Goal: Task Accomplishment & Management: Complete application form

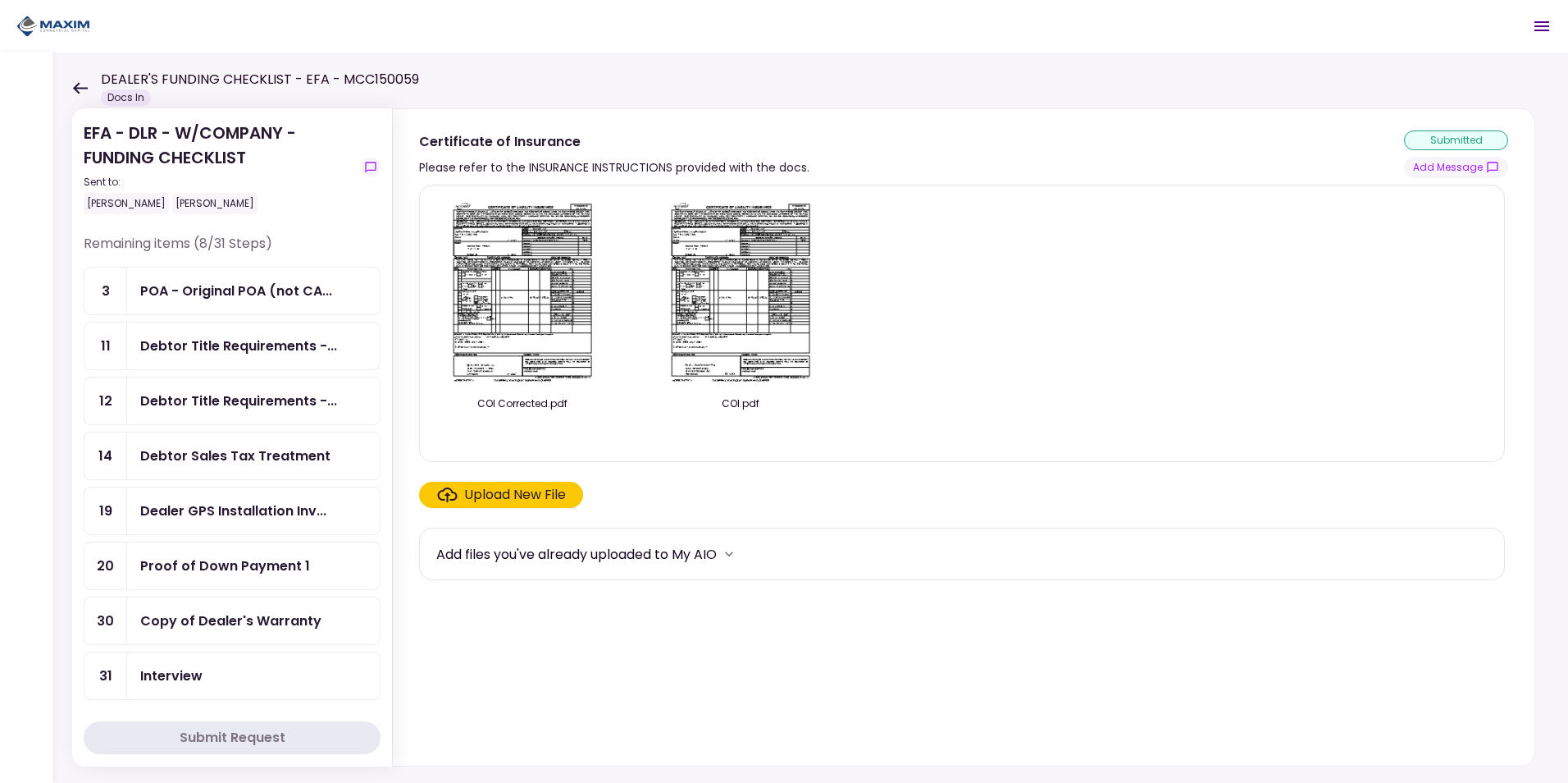
click at [975, 684] on section "COI Corrected.pdf COI.pdf Upload New File Add files you've already uploaded to …" at bounding box center [963, 472] width 1089 height 575
click at [189, 560] on div "Proof of Down Payment 1" at bounding box center [225, 566] width 169 height 20
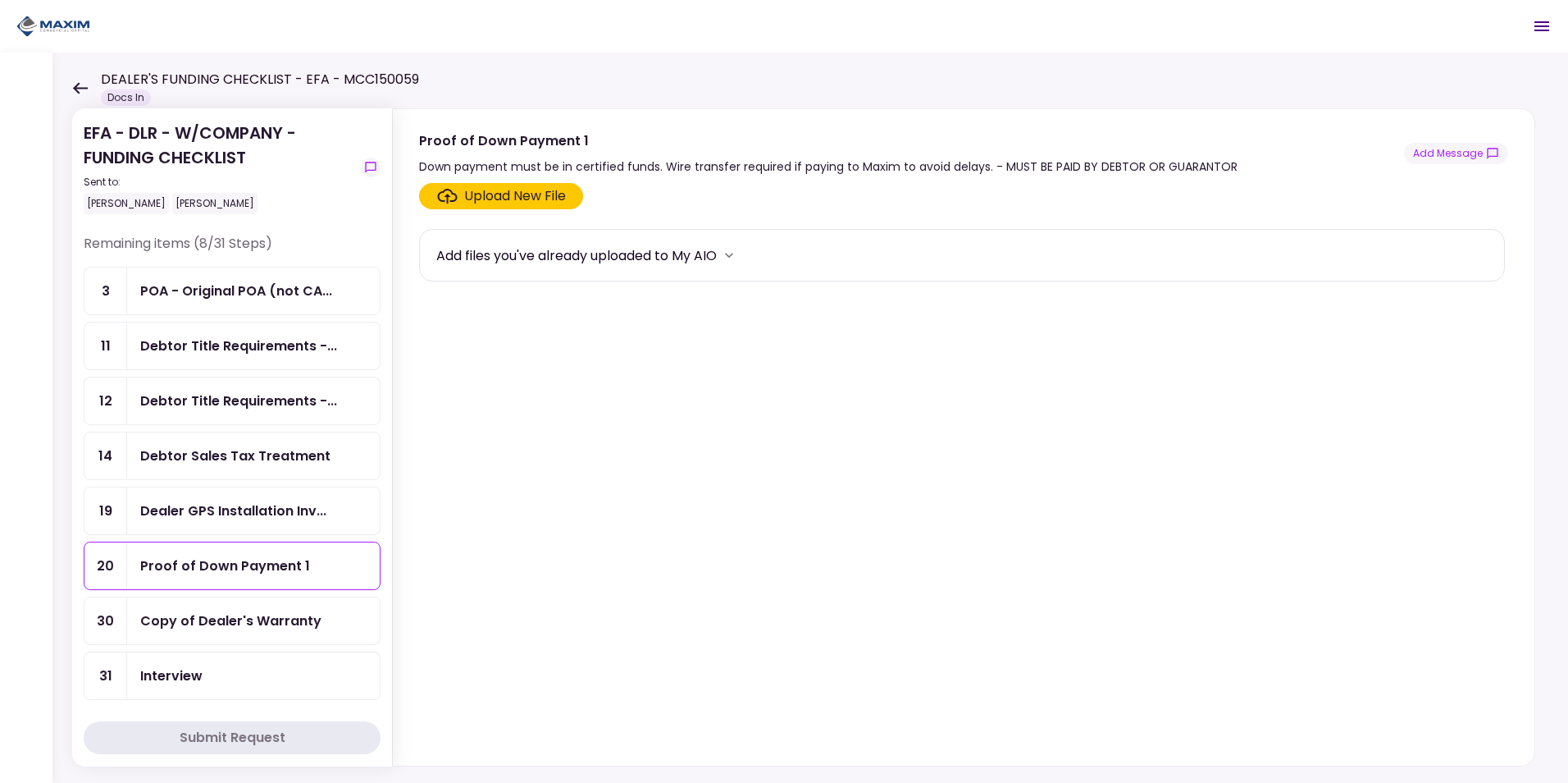
click at [459, 191] on div "Upload New File" at bounding box center [502, 195] width 129 height 19
click at [0, 0] on input "Upload New File" at bounding box center [0, 0] width 0 height 0
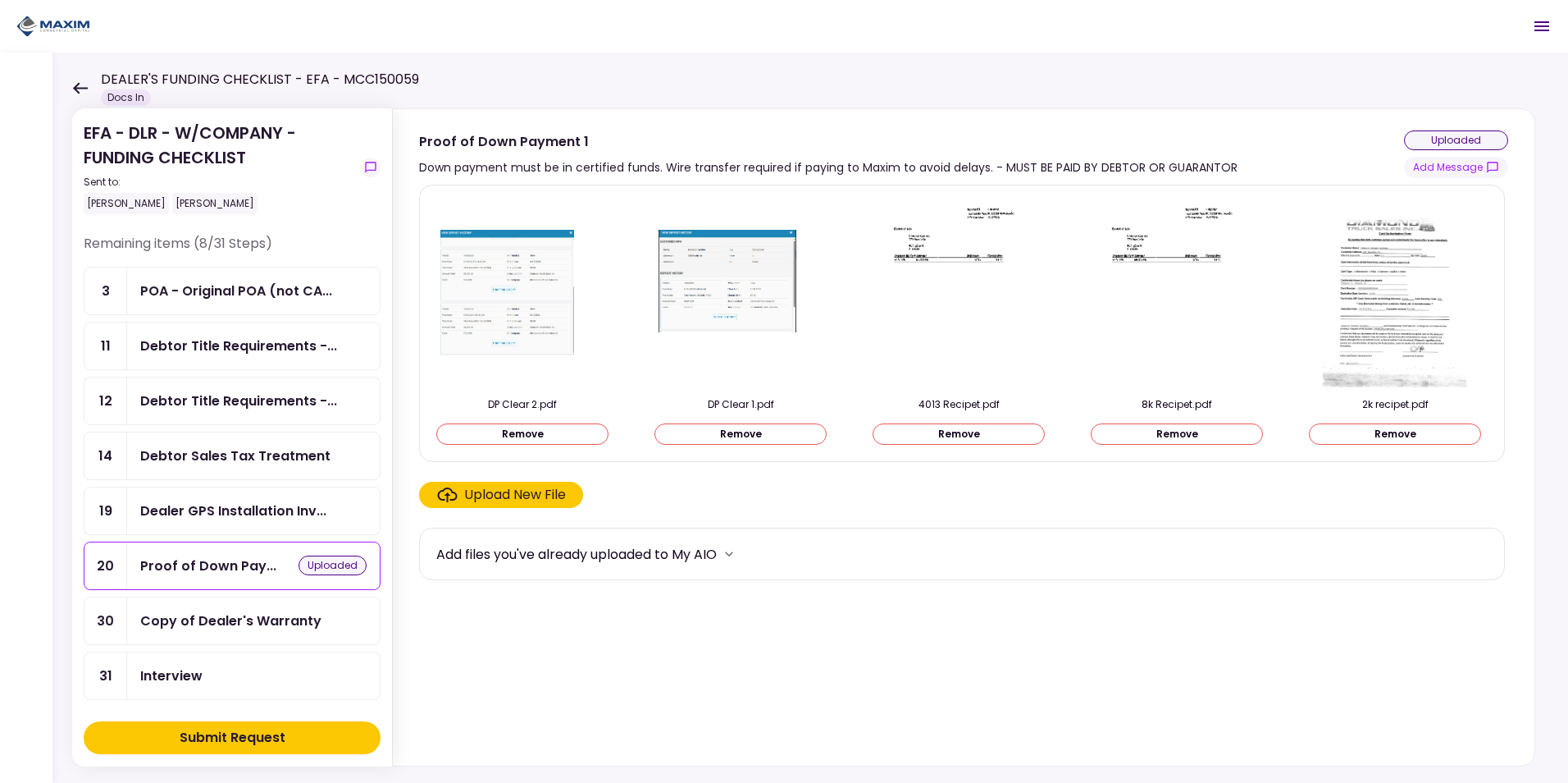
click at [1394, 437] on button "Remove" at bounding box center [1395, 434] width 172 height 21
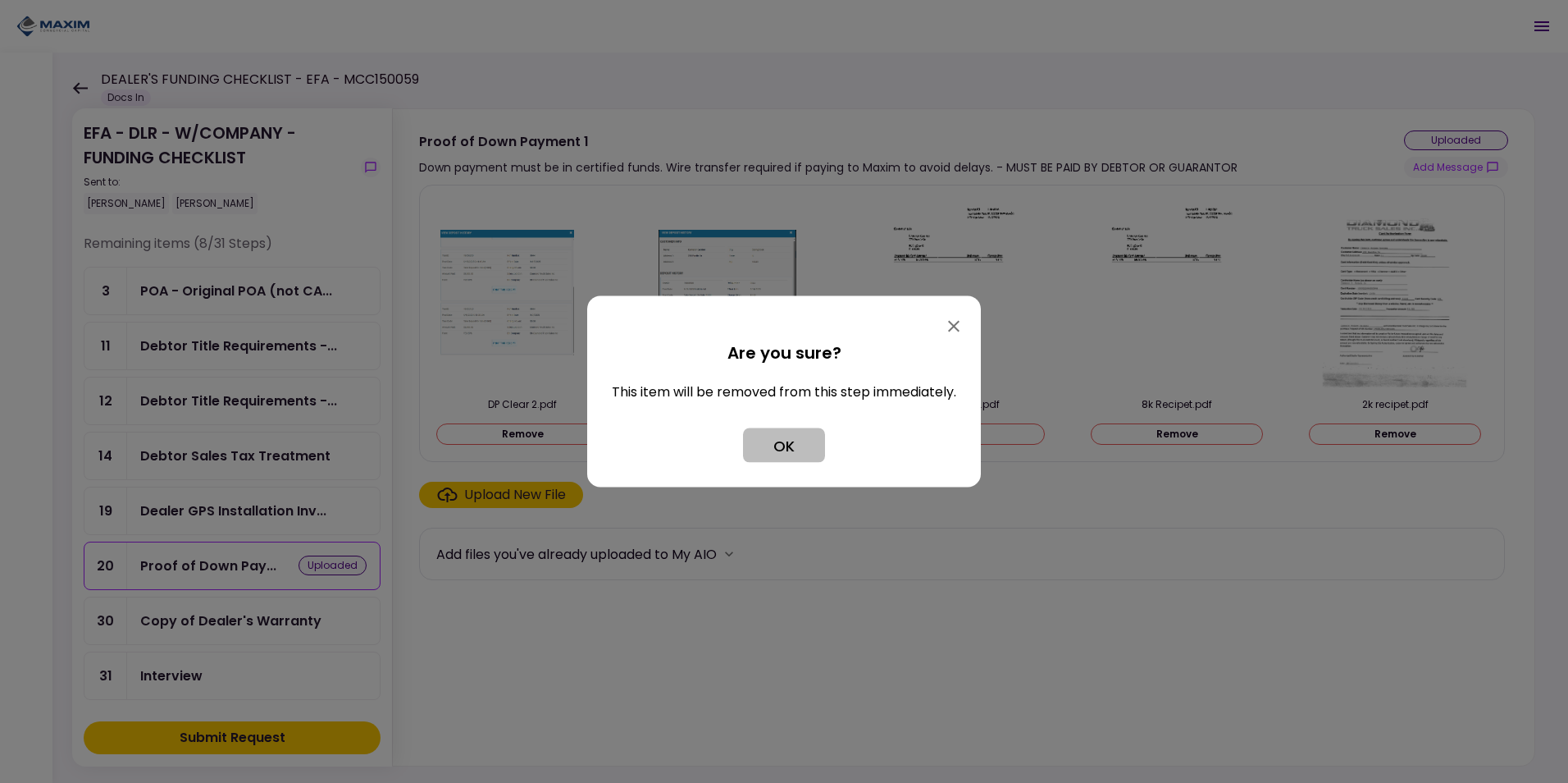
click at [778, 442] on button "OK" at bounding box center [784, 445] width 82 height 34
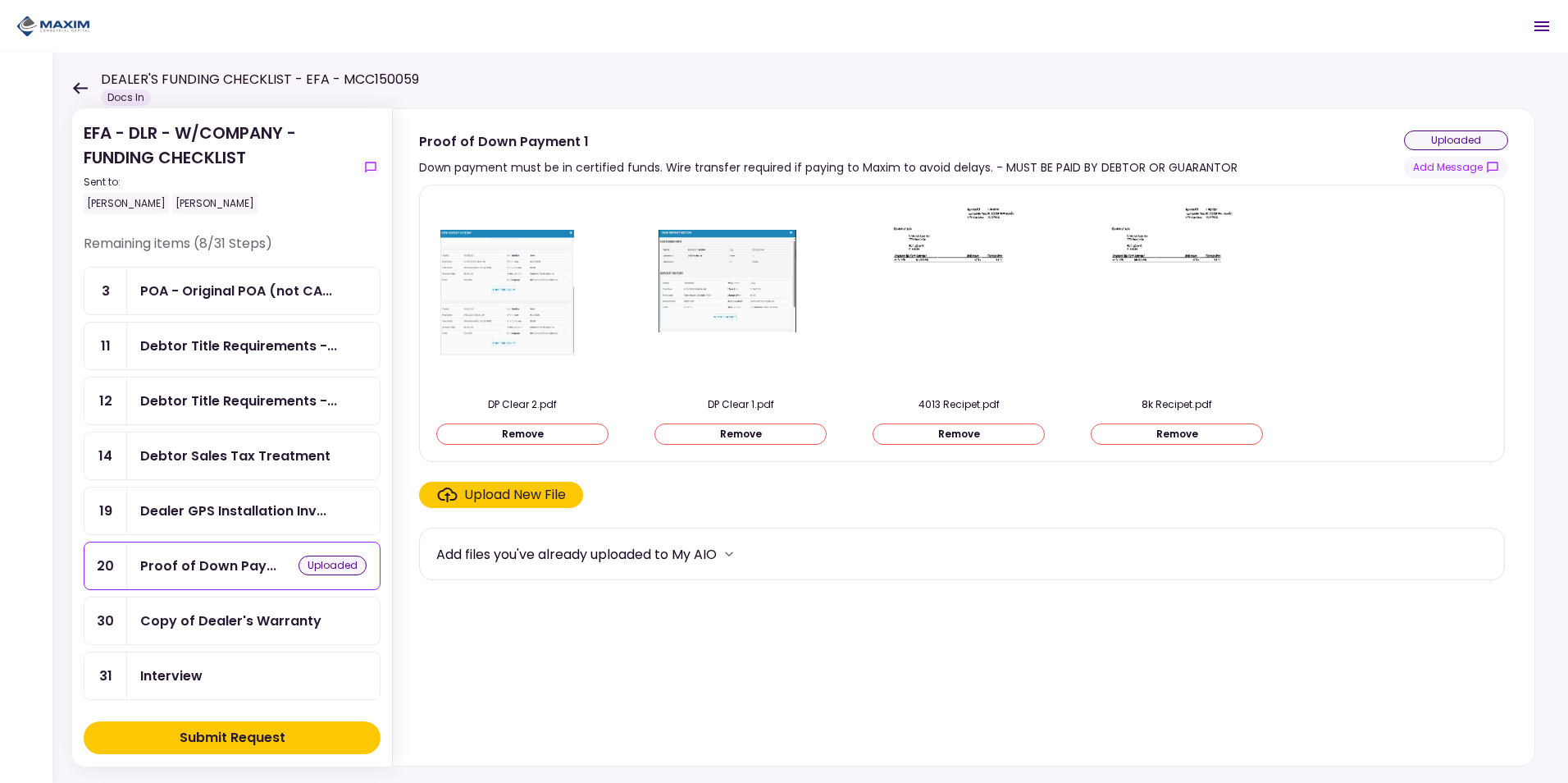
click at [504, 497] on div "Upload New File" at bounding box center [515, 494] width 101 height 19
click at [0, 0] on input "Upload New File" at bounding box center [0, 0] width 0 height 0
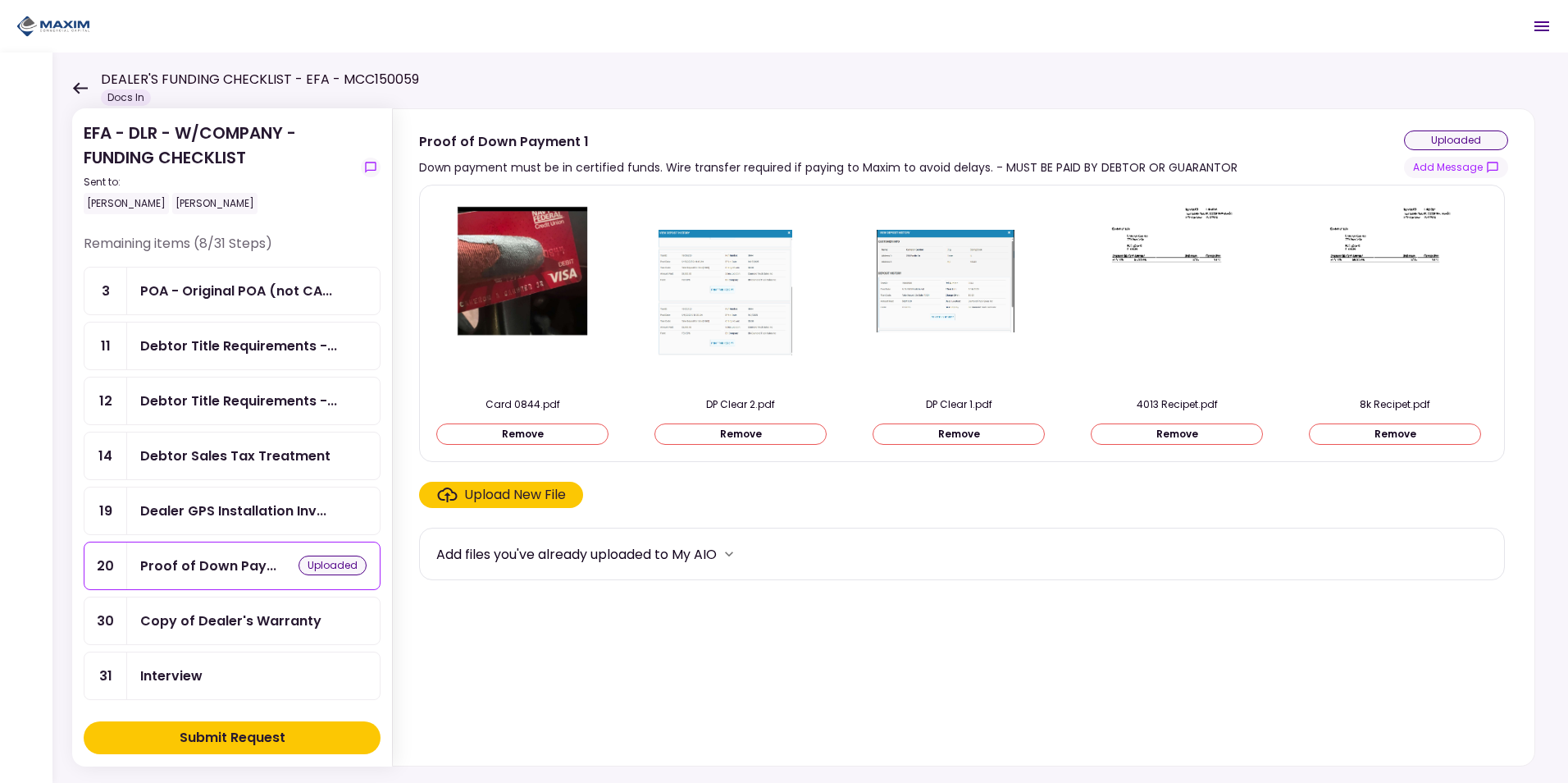
click at [525, 490] on div "Upload New File" at bounding box center [515, 494] width 101 height 19
click at [0, 0] on input "Upload New File" at bounding box center [0, 0] width 0 height 0
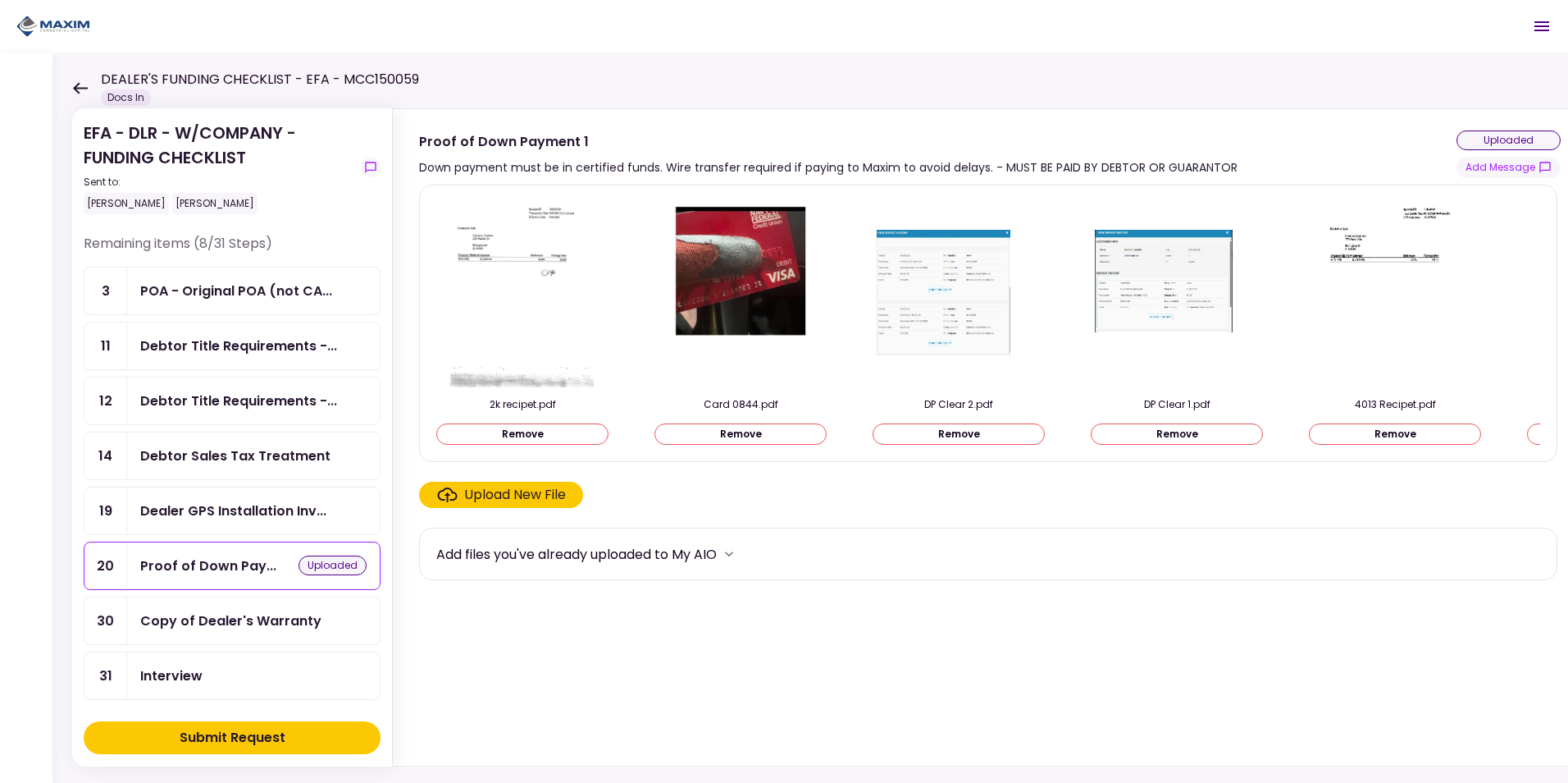
click at [255, 742] on div "Submit Request" at bounding box center [232, 737] width 106 height 19
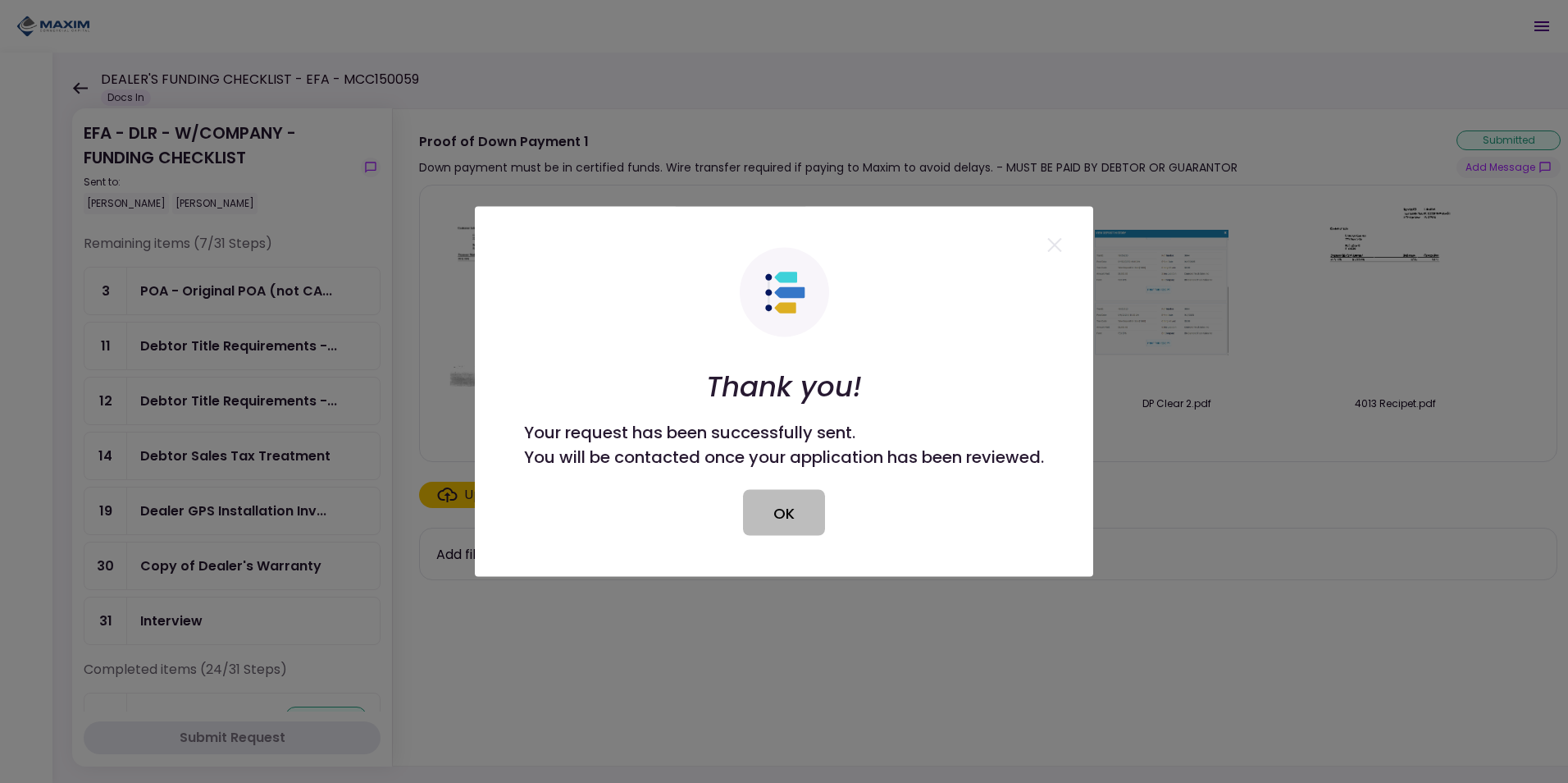
click at [805, 510] on button "OK" at bounding box center [784, 513] width 82 height 46
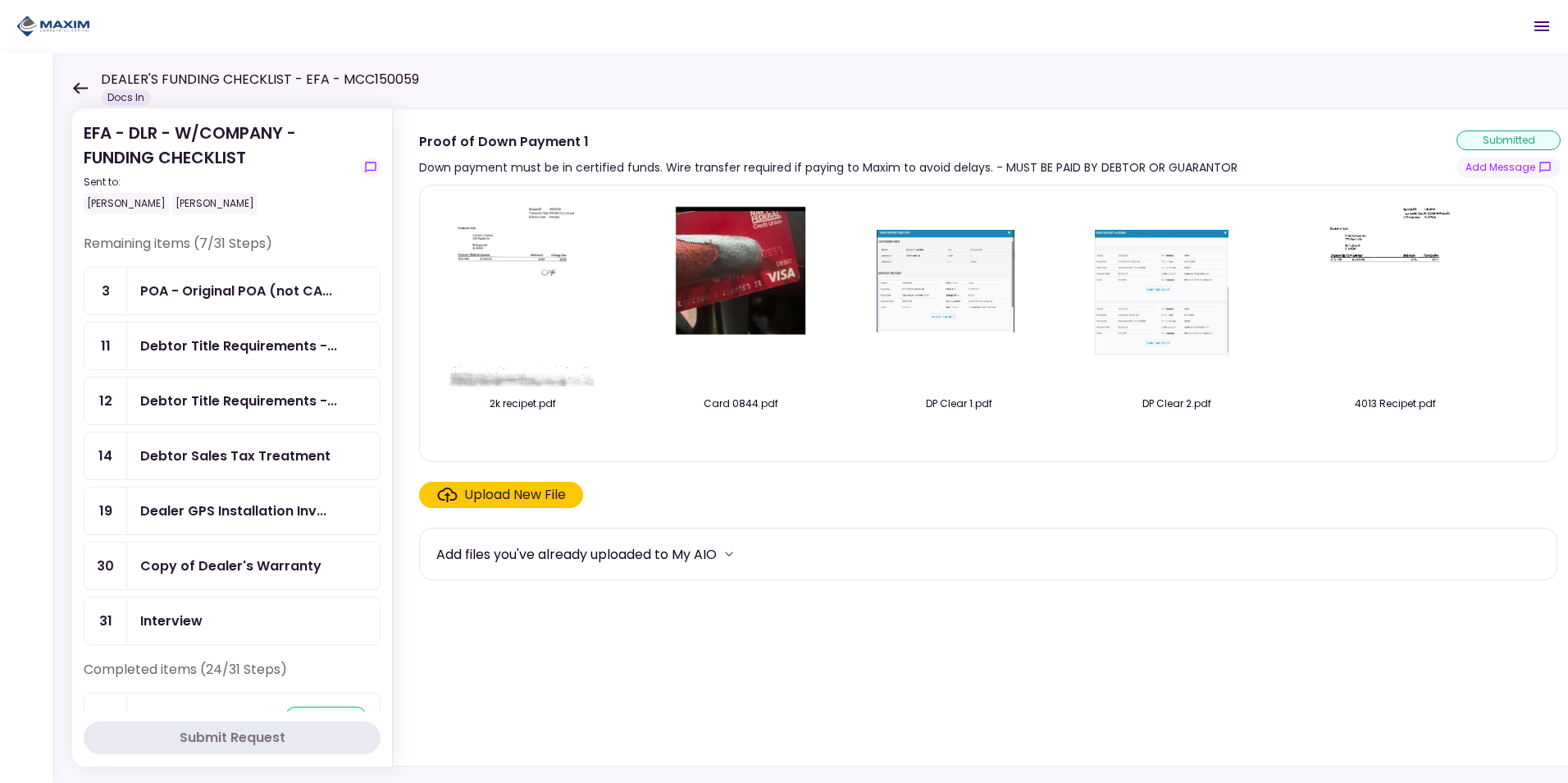
click at [544, 498] on div "Upload New File" at bounding box center [515, 494] width 101 height 19
click at [0, 0] on input "Upload New File" at bounding box center [0, 0] width 0 height 0
click at [175, 575] on div "Copy of Dealer's Warranty" at bounding box center [230, 566] width 181 height 20
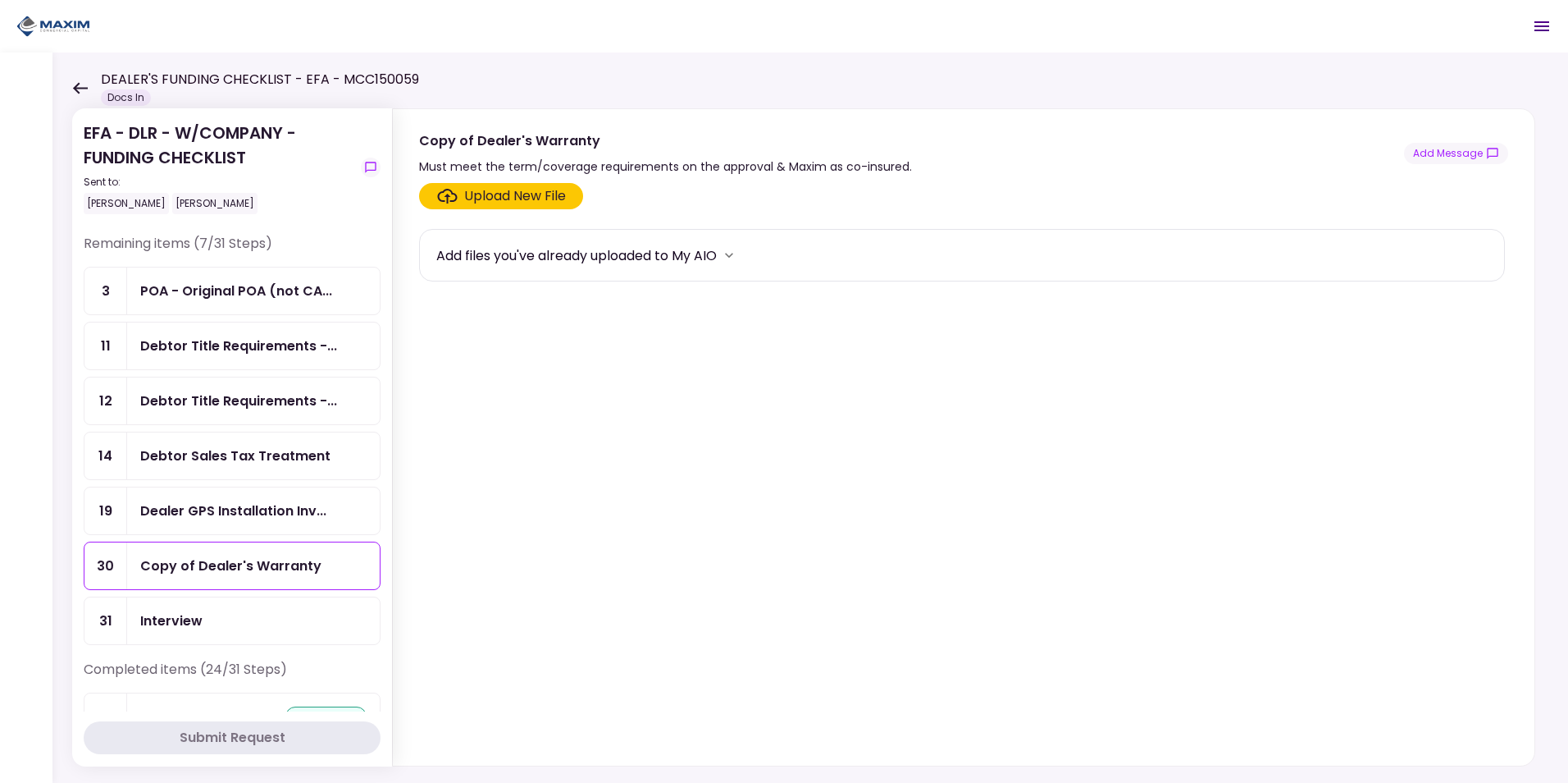
click at [447, 195] on icon "Click here to upload the required document" at bounding box center [447, 196] width 19 height 15
click at [0, 0] on input "Upload New File" at bounding box center [0, 0] width 0 height 0
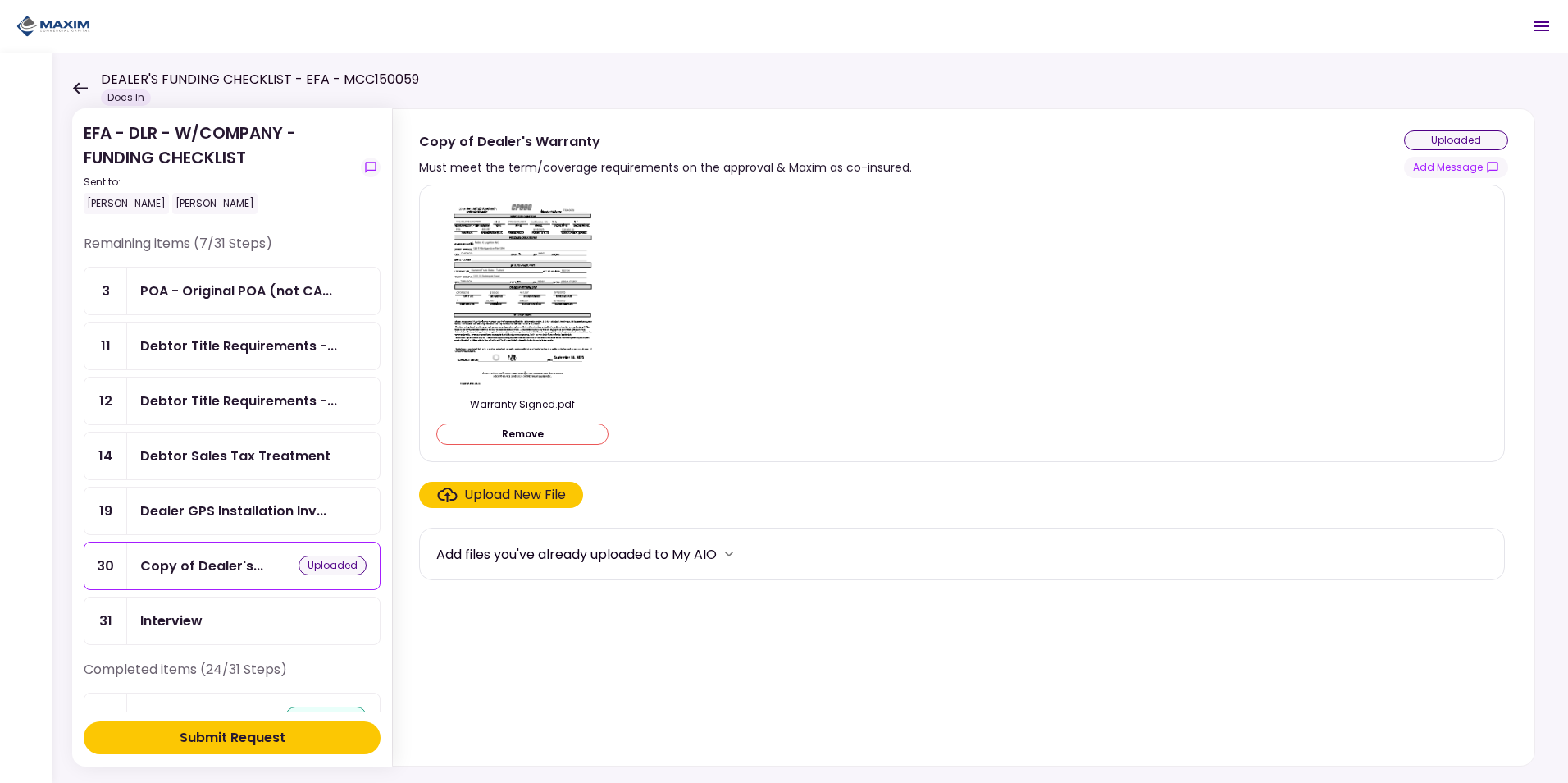
click at [201, 740] on div "Submit Request" at bounding box center [232, 737] width 106 height 19
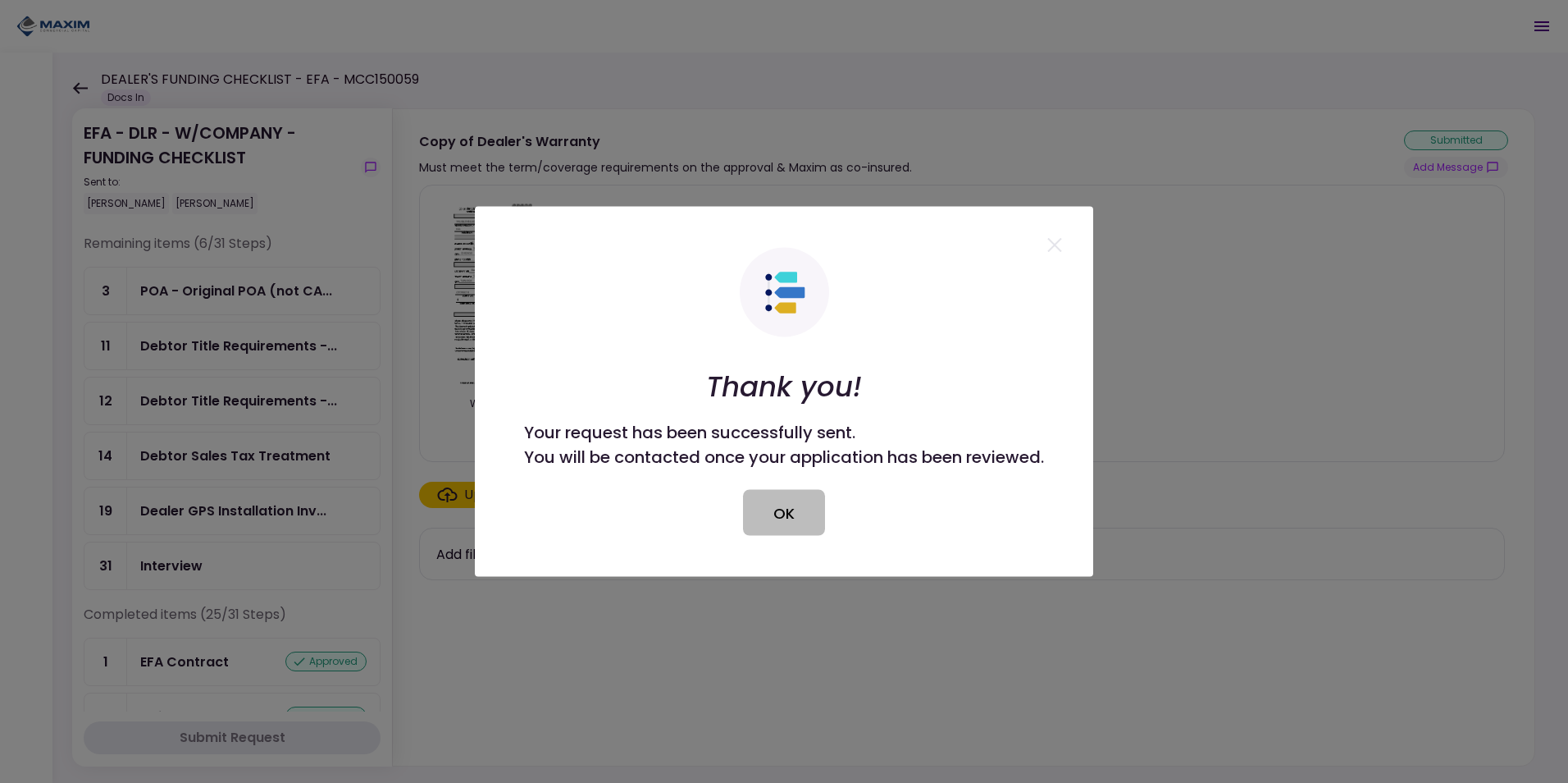
click at [799, 502] on button "OK" at bounding box center [784, 513] width 82 height 46
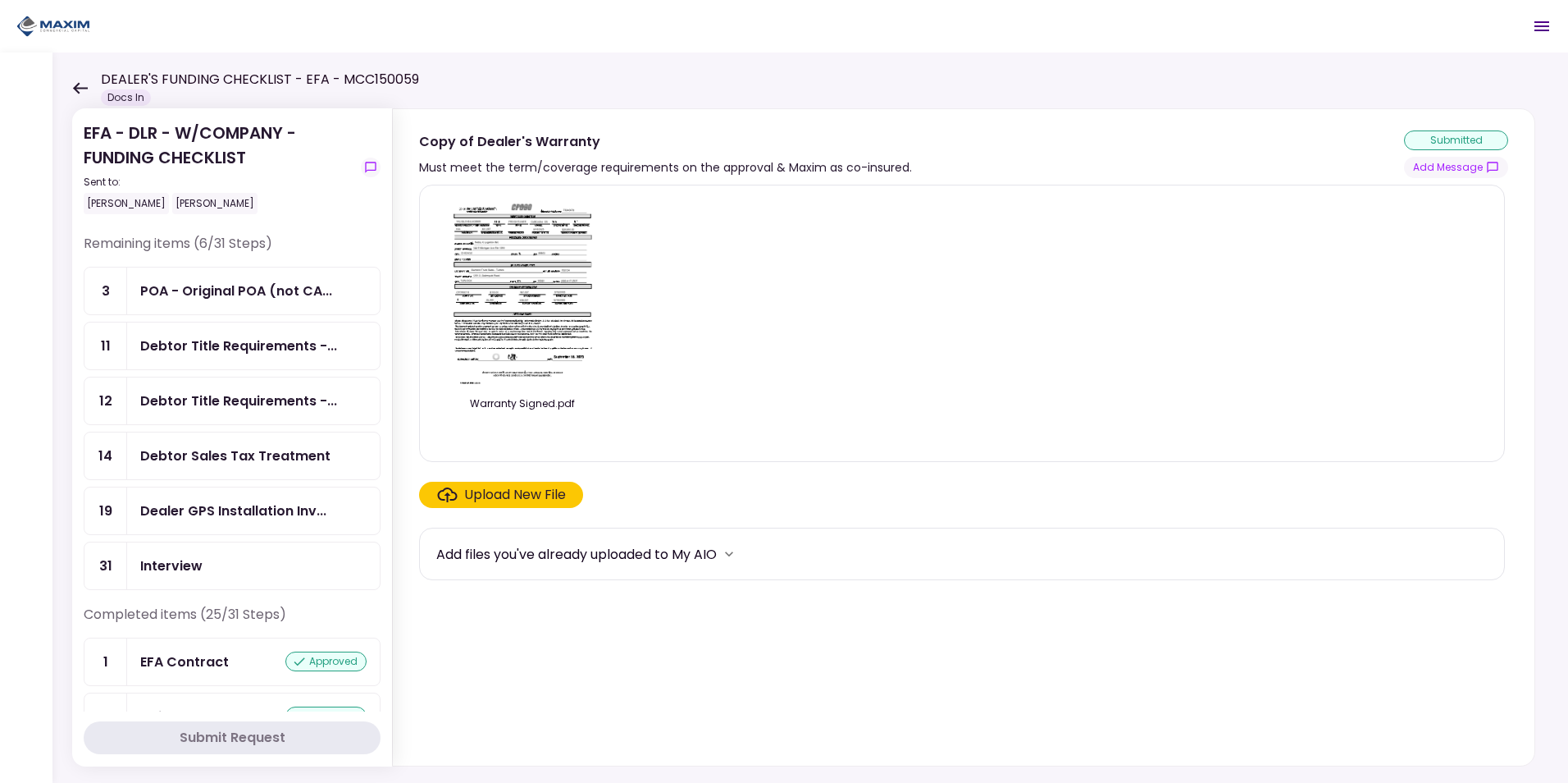
click at [204, 503] on div "Dealer GPS Installation Inv..." at bounding box center [233, 510] width 186 height 20
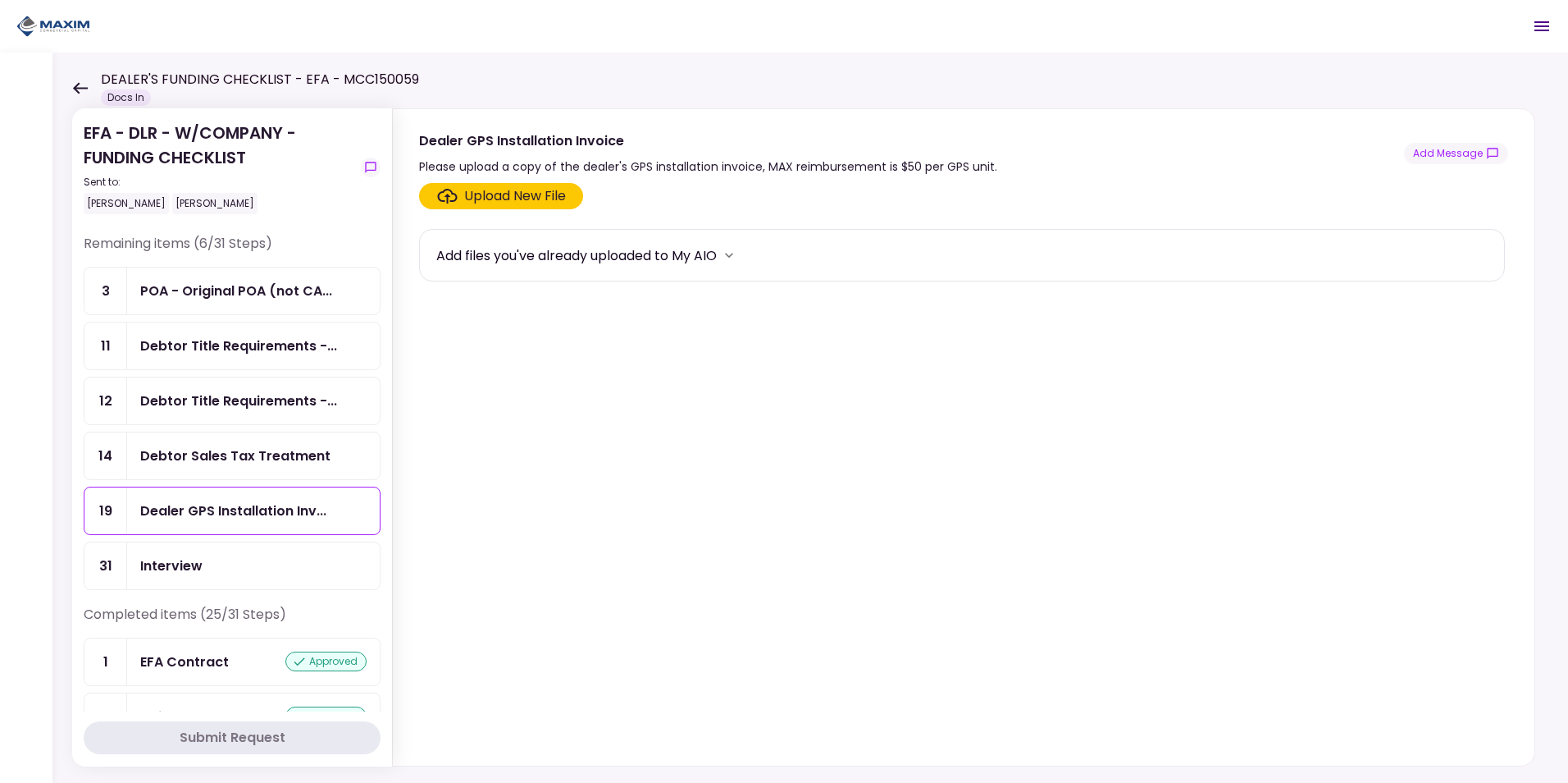
click at [527, 200] on div "Upload New File" at bounding box center [515, 195] width 101 height 19
click at [0, 0] on input "Upload New File" at bounding box center [0, 0] width 0 height 0
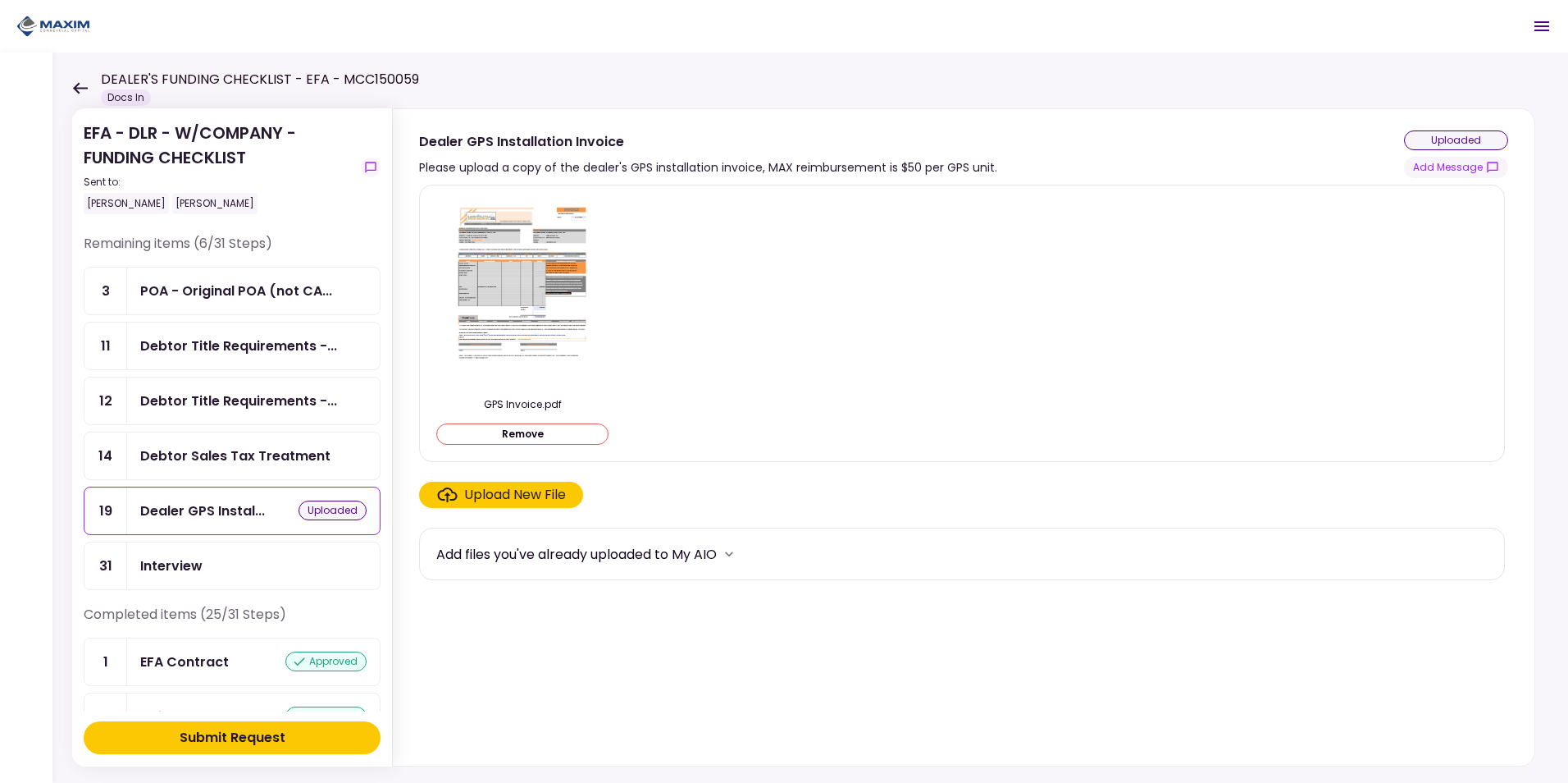
click at [229, 745] on div "Submit Request" at bounding box center [232, 737] width 106 height 19
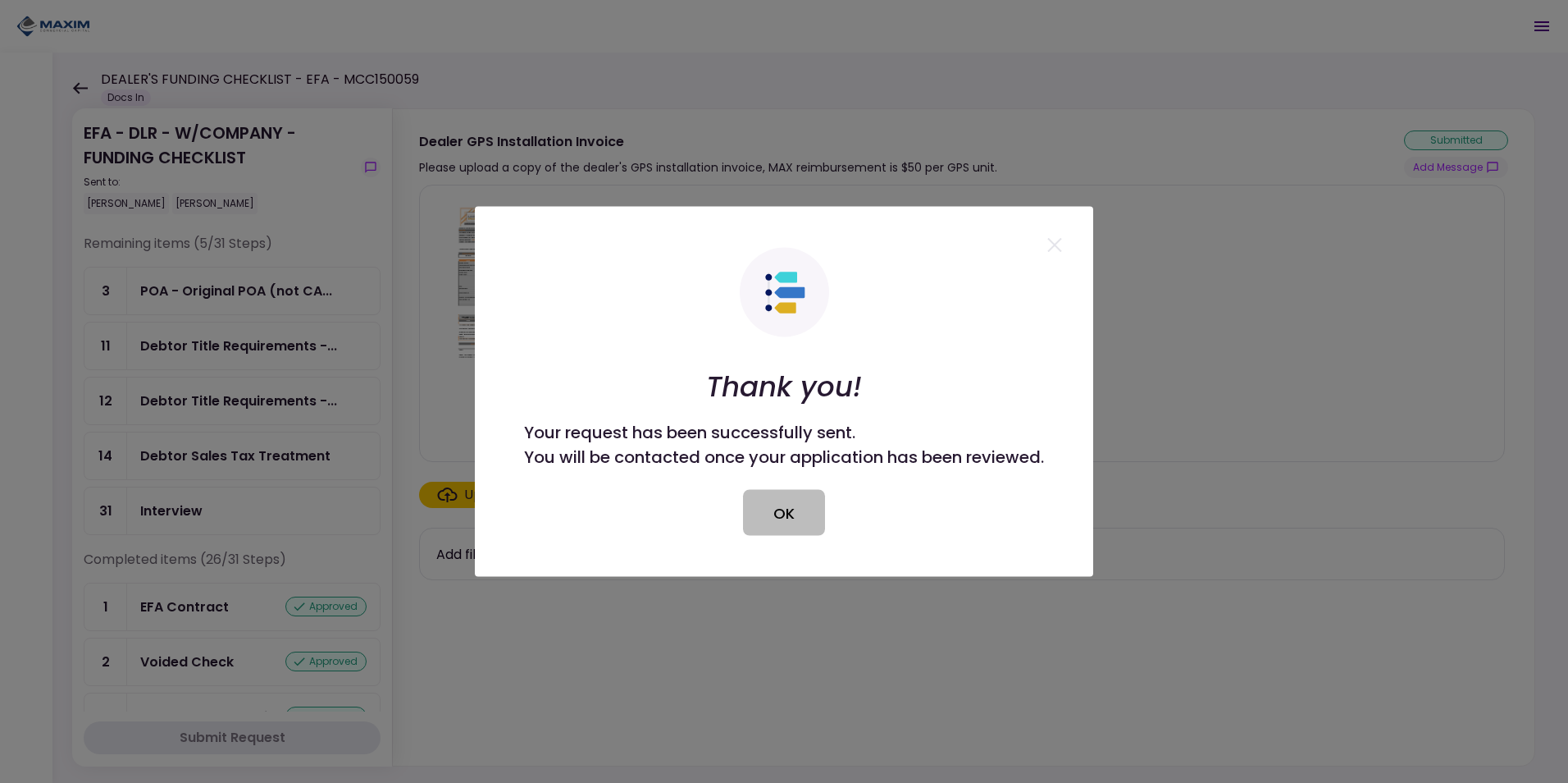
click at [802, 513] on button "OK" at bounding box center [784, 513] width 82 height 46
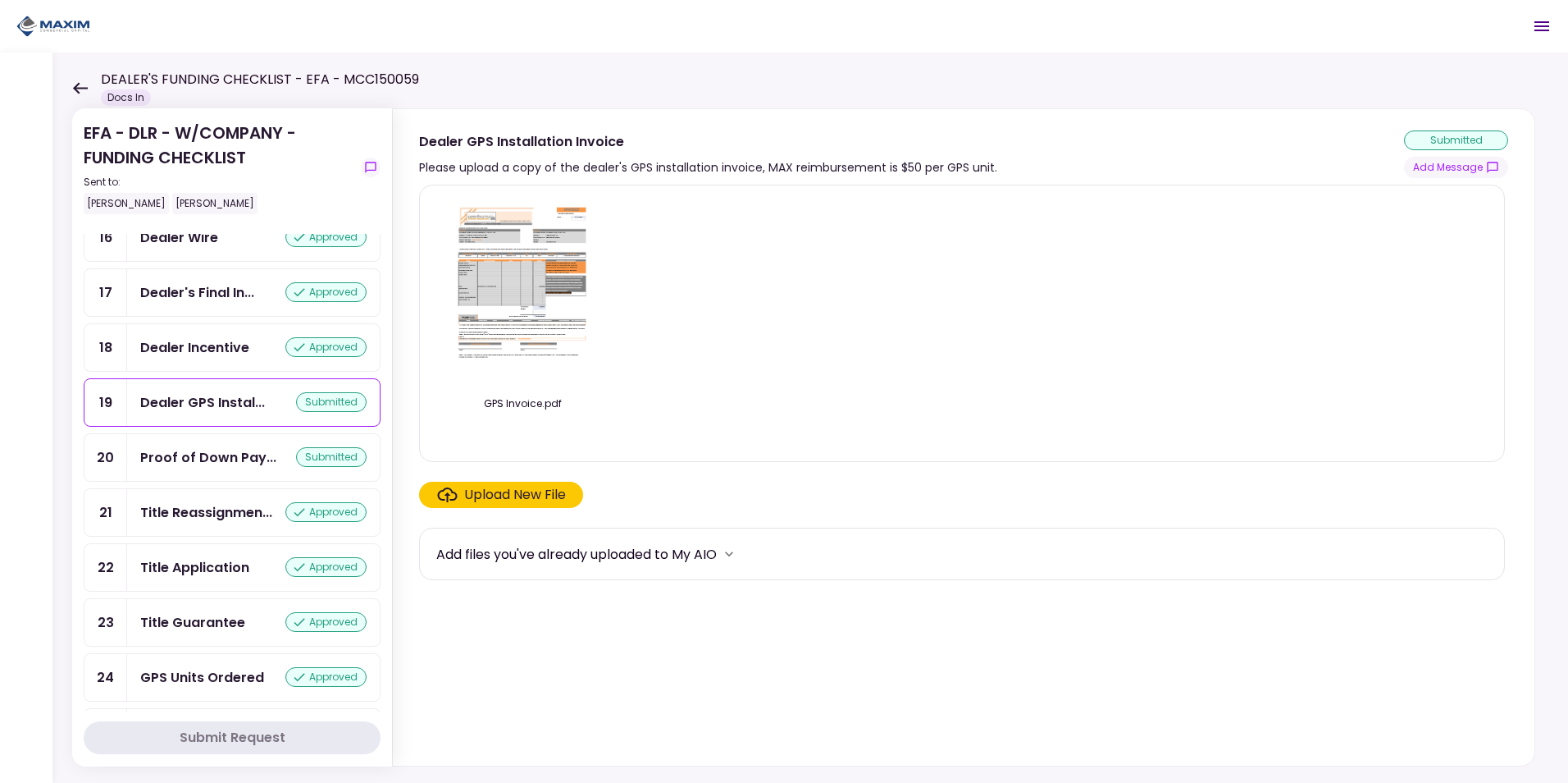
scroll to position [985, 0]
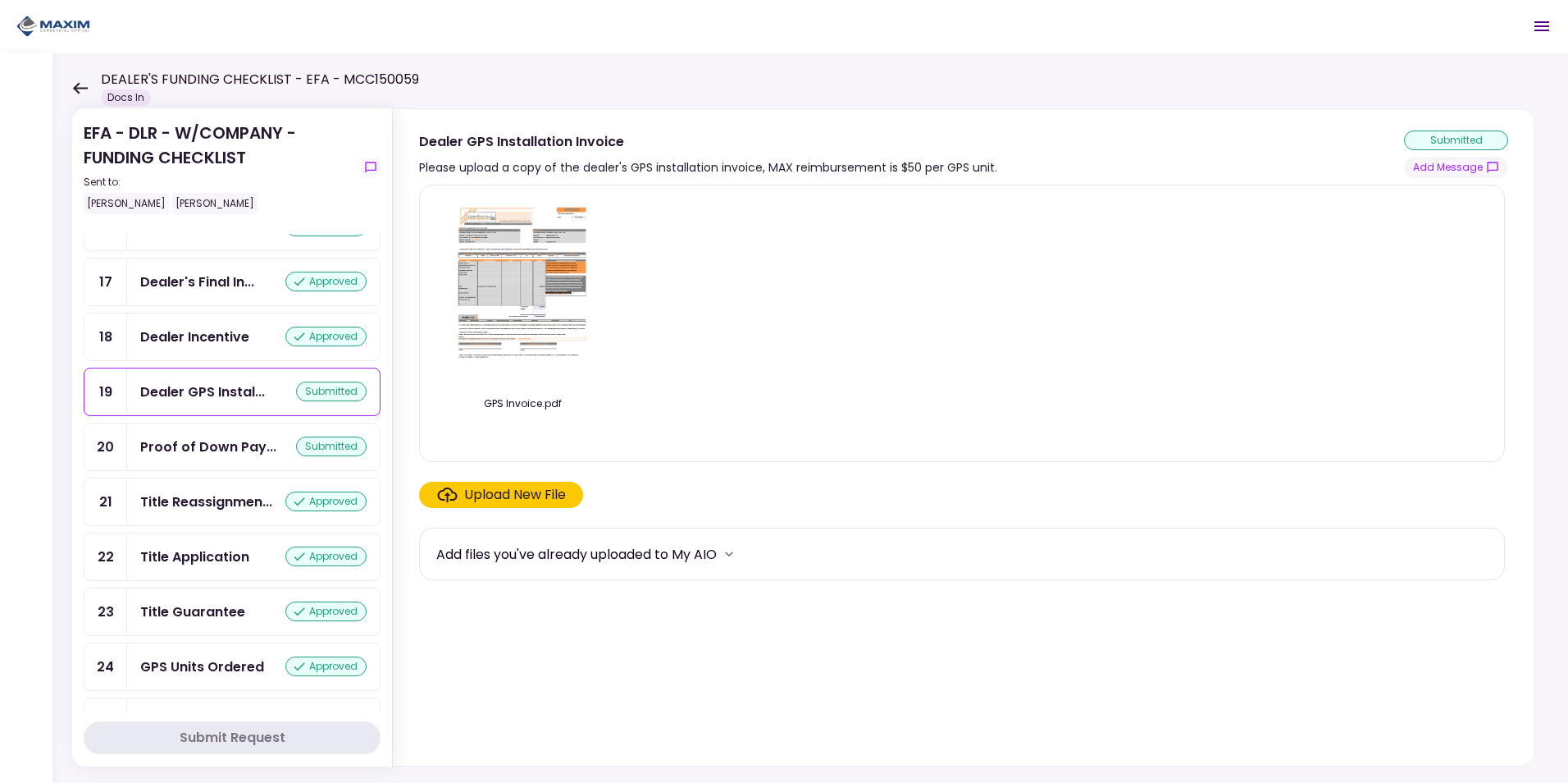
click at [231, 733] on div "Submit Request" at bounding box center [232, 737] width 106 height 19
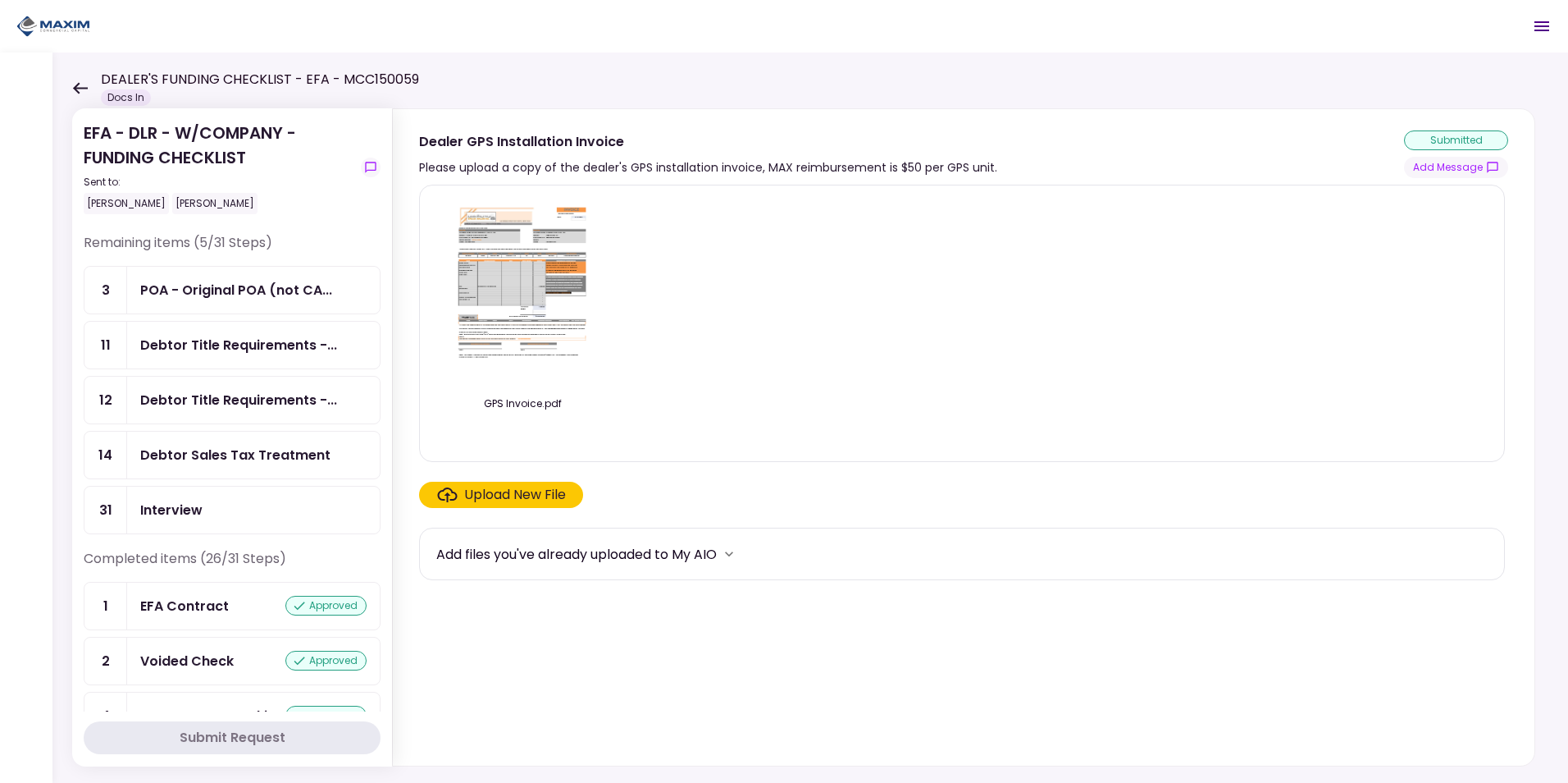
scroll to position [0, 0]
click at [237, 444] on div "Debtor Sales Tax Treatment" at bounding box center [253, 455] width 252 height 47
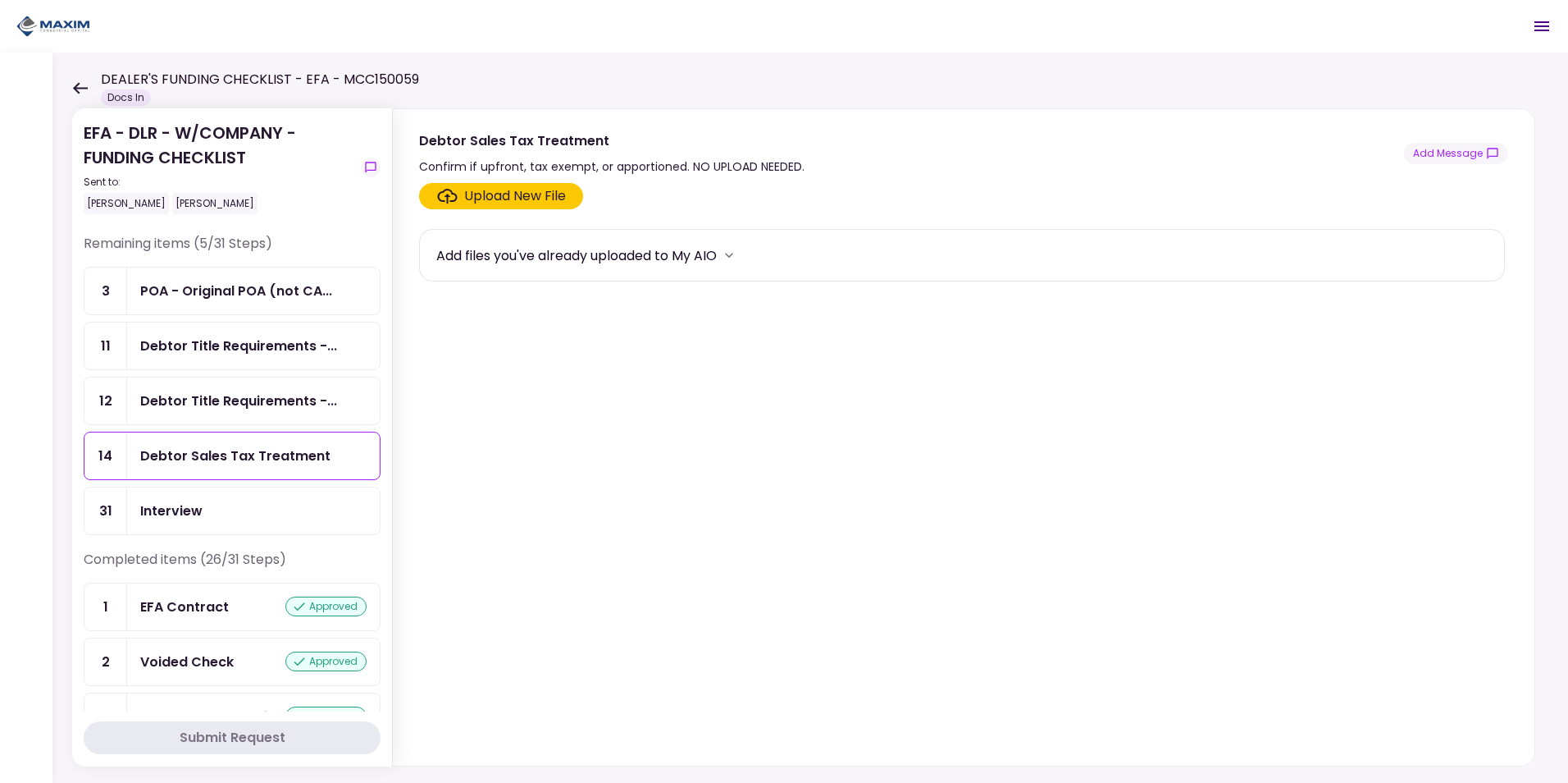
click at [504, 190] on div "Upload New File" at bounding box center [515, 195] width 101 height 19
click at [0, 0] on input "Upload New File" at bounding box center [0, 0] width 0 height 0
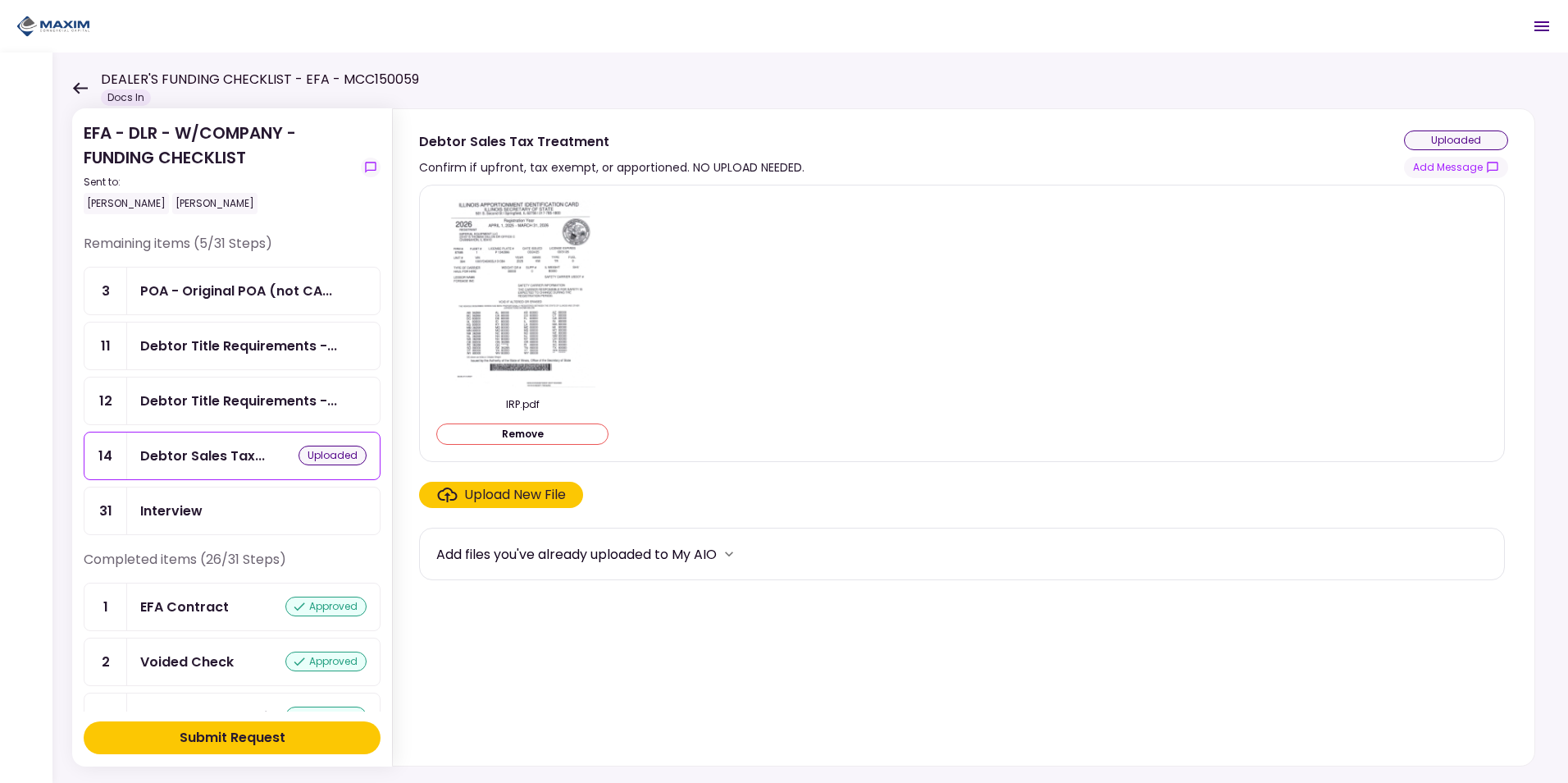
click at [275, 734] on div "Submit Request" at bounding box center [232, 737] width 106 height 19
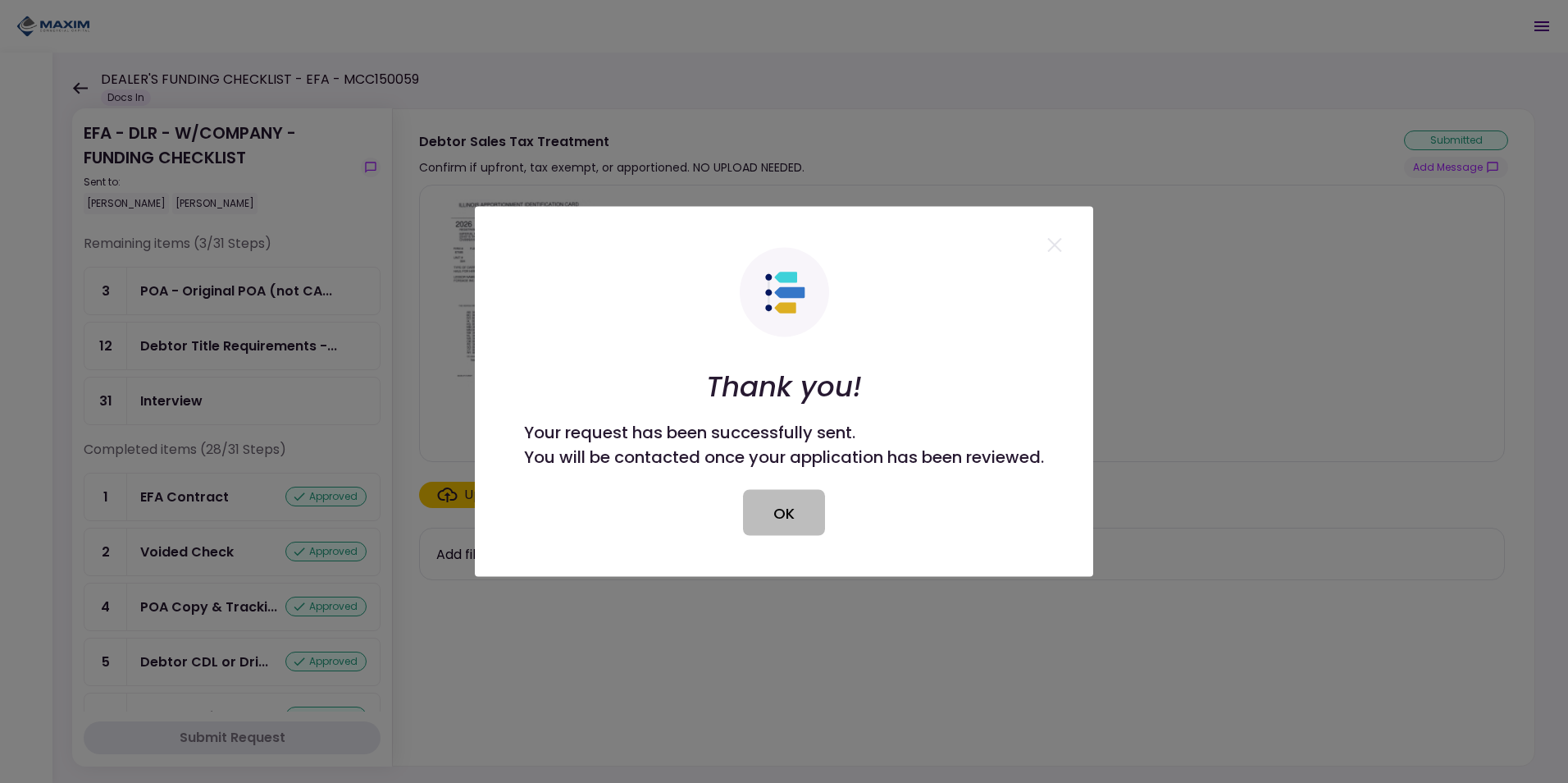
click at [807, 499] on button "OK" at bounding box center [784, 513] width 82 height 46
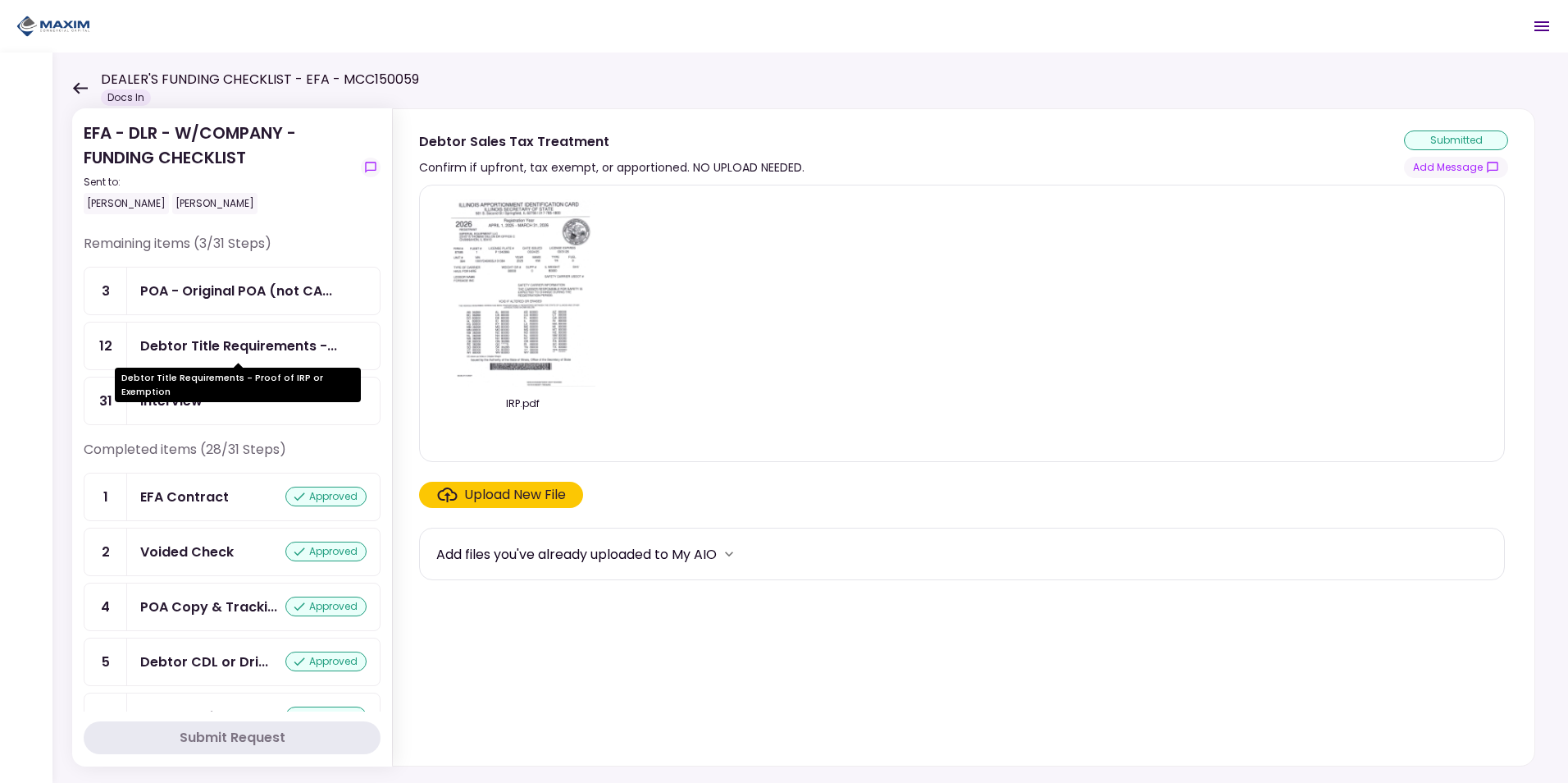
click at [211, 352] on div "Debtor Title Requirements -..." at bounding box center [238, 345] width 197 height 20
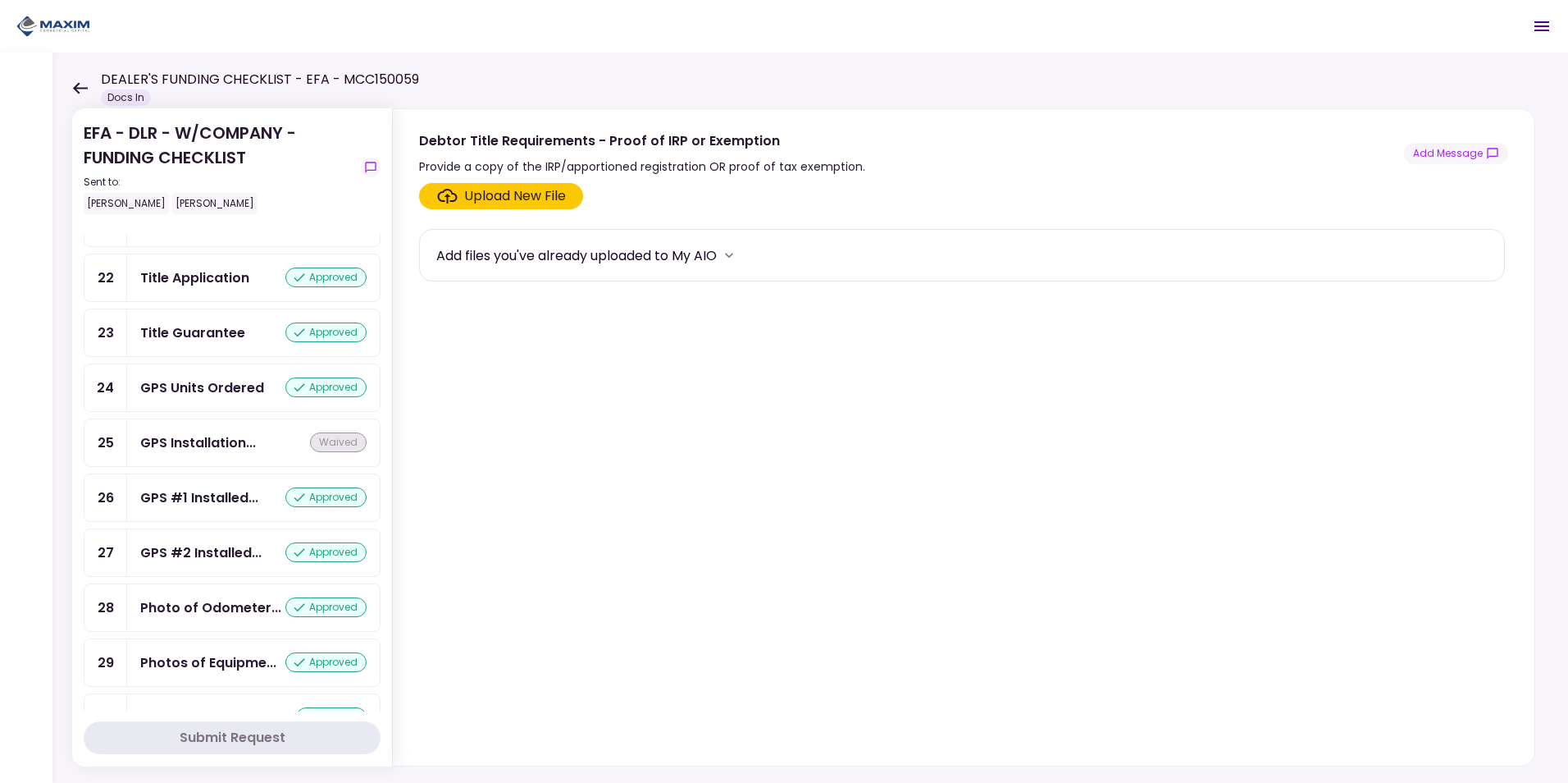
scroll to position [1309, 0]
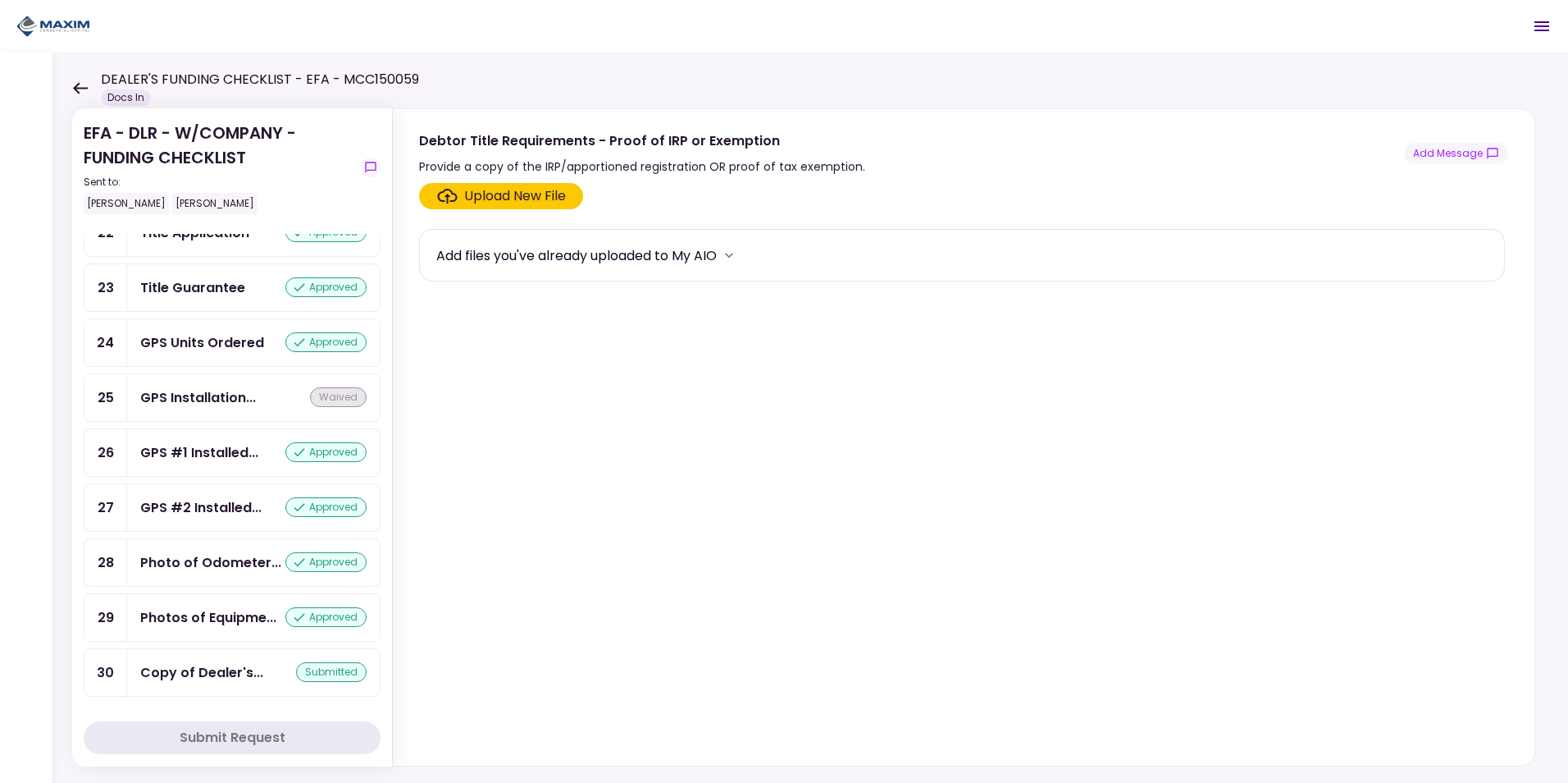
click at [75, 90] on icon at bounding box center [79, 88] width 16 height 12
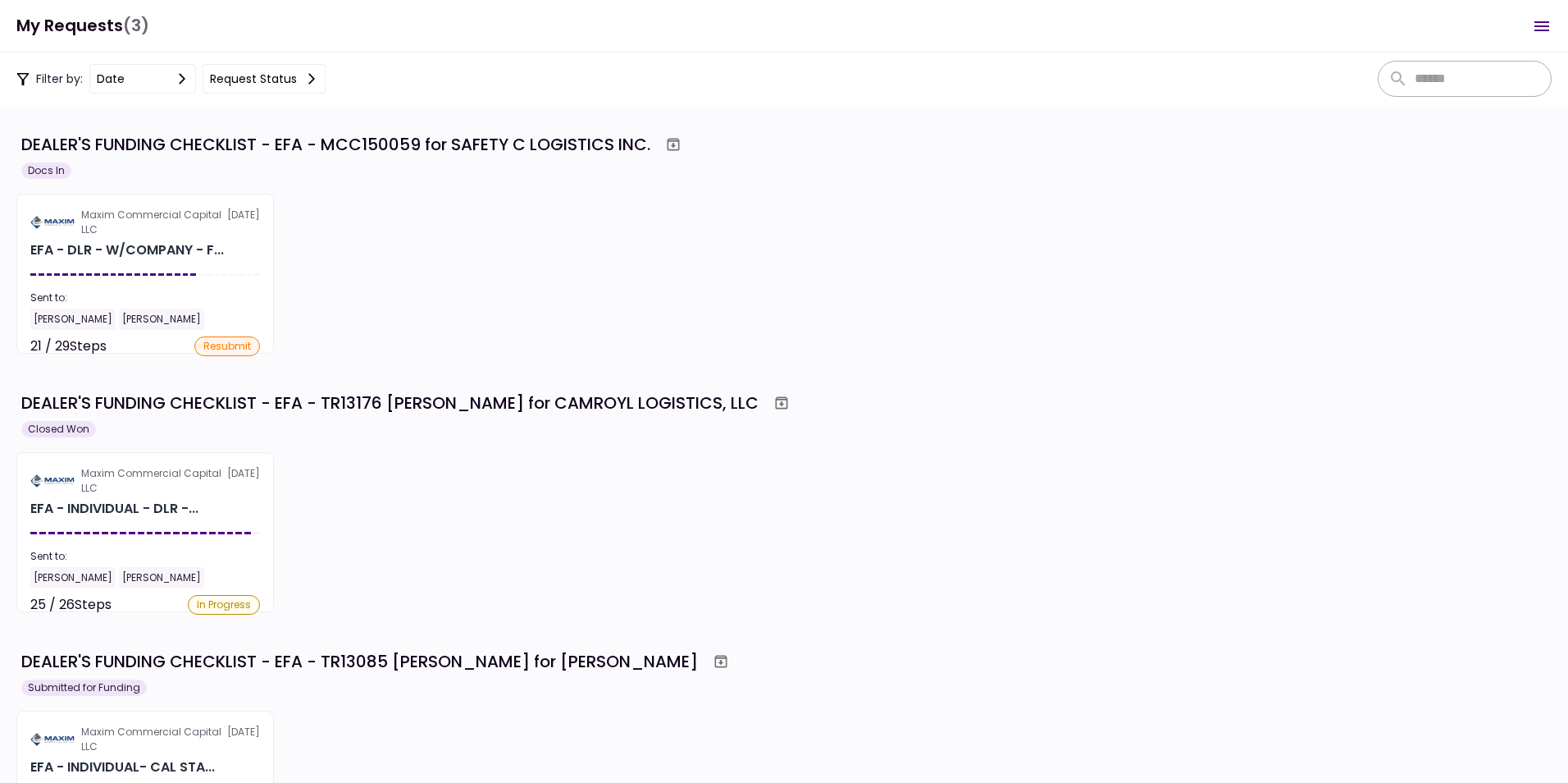
click at [74, 142] on div "DEALER'S FUNDING CHECKLIST - EFA - MCC150059 for SAFETY C LOGISTICS INC." at bounding box center [335, 144] width 629 height 25
click at [442, 147] on div "DEALER'S FUNDING CHECKLIST - EFA - MCC150059 for SAFETY C LOGISTICS INC." at bounding box center [335, 144] width 629 height 25
click at [674, 147] on icon "Archive workflow" at bounding box center [673, 145] width 17 height 17
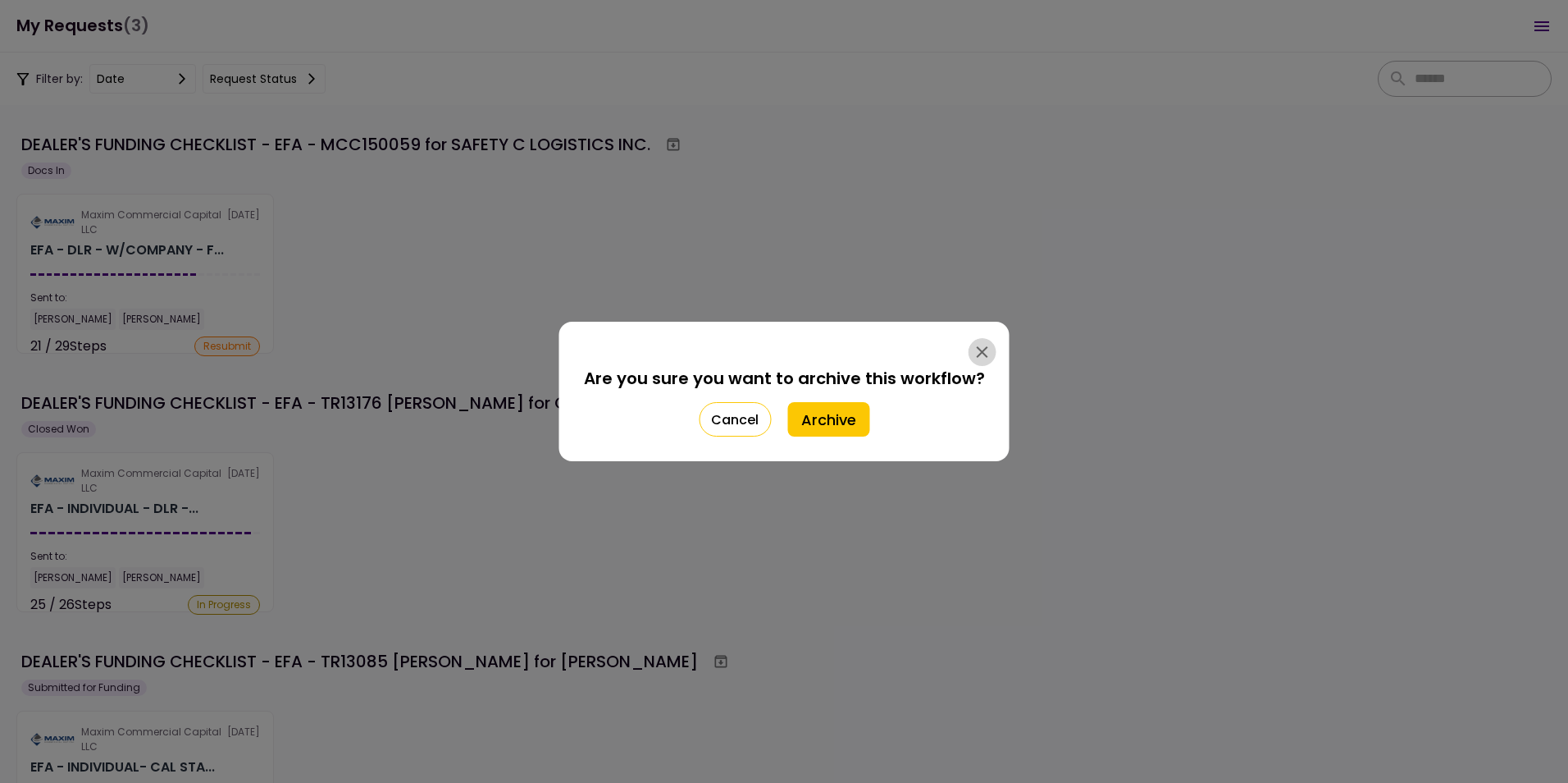
click at [982, 358] on icon "button" at bounding box center [982, 351] width 19 height 19
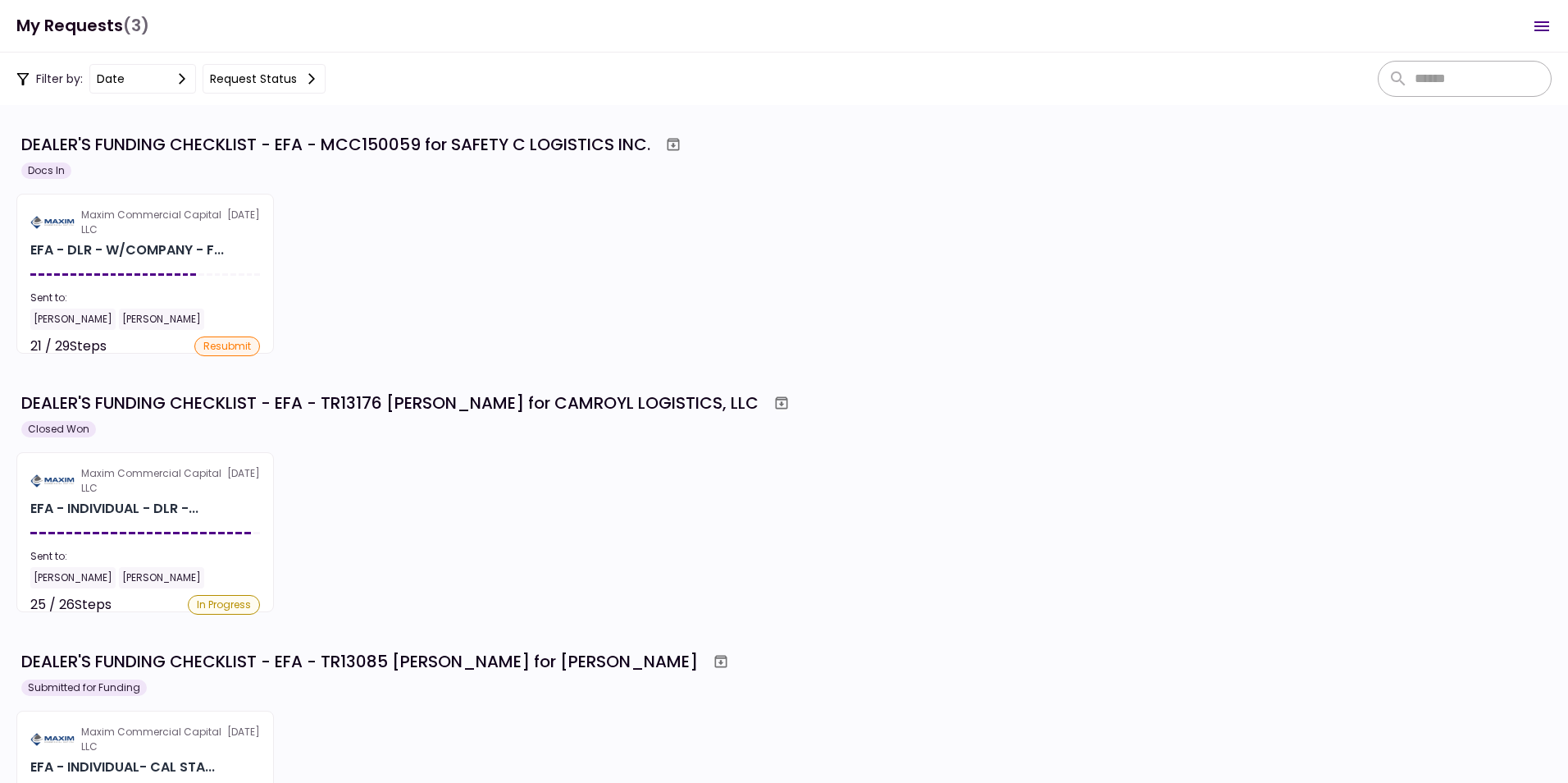
click at [193, 144] on div "DEALER'S FUNDING CHECKLIST - EFA - MCC150059 for SAFETY C LOGISTICS INC." at bounding box center [335, 144] width 629 height 25
click at [175, 138] on div "DEALER'S FUNDING CHECKLIST - EFA - MCC150059 for SAFETY C LOGISTICS INC." at bounding box center [335, 144] width 629 height 25
click at [322, 129] on section "DEALER'S FUNDING CHECKLIST - EFA - MCC150059 for SAFETY C LOGISTICS INC. Docs I…" at bounding box center [784, 444] width 1568 height 678
click at [469, 133] on div "DEALER'S FUNDING CHECKLIST - EFA - MCC150059 for SAFETY C LOGISTICS INC." at bounding box center [335, 144] width 629 height 25
click at [175, 146] on div "DEALER'S FUNDING CHECKLIST - EFA - MCC150059 for SAFETY C LOGISTICS INC." at bounding box center [335, 144] width 629 height 25
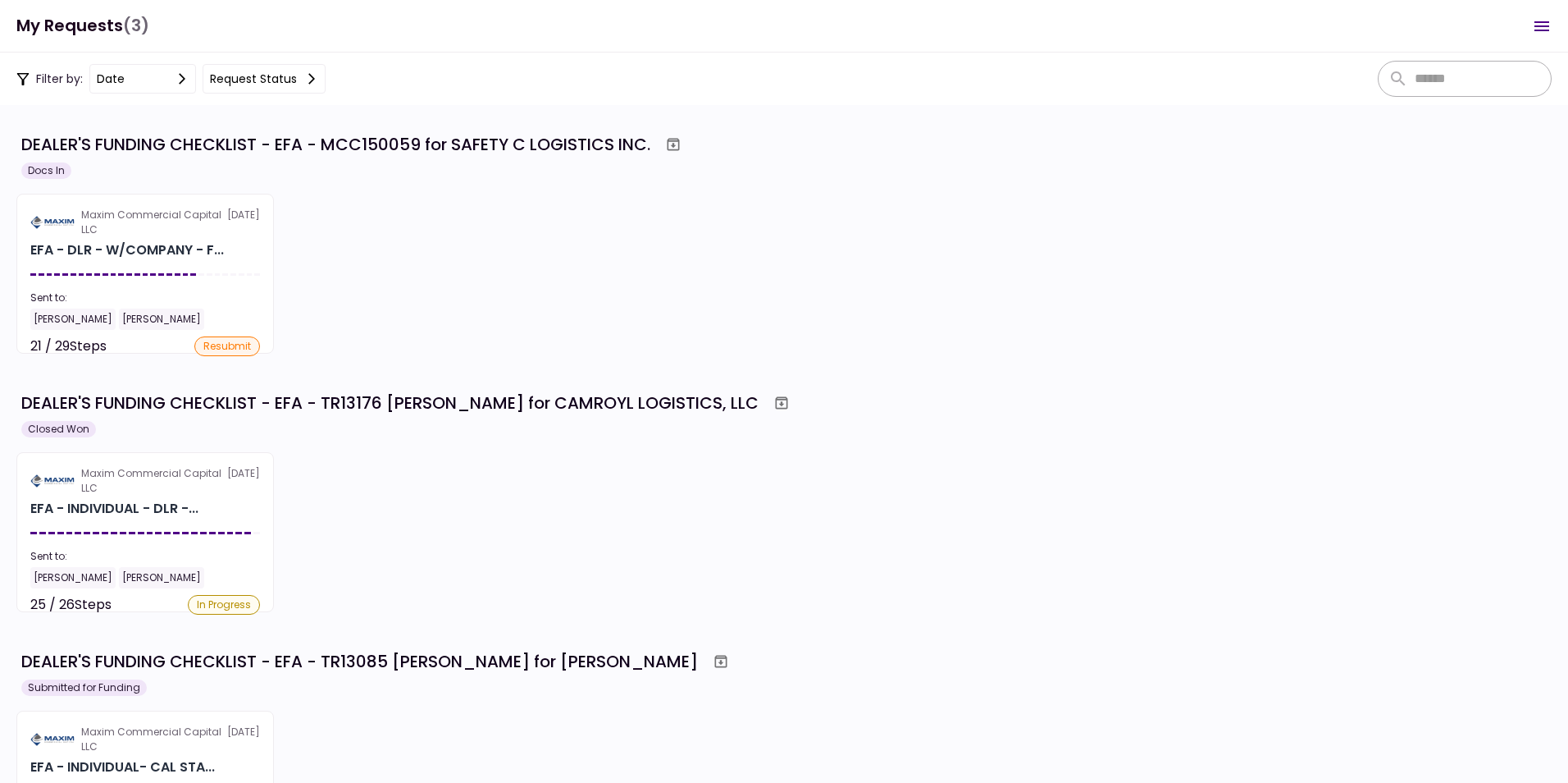
click at [37, 139] on div "DEALER'S FUNDING CHECKLIST - EFA - MCC150059 for SAFETY C LOGISTICS INC." at bounding box center [335, 144] width 629 height 25
click at [611, 147] on div "DEALER'S FUNDING CHECKLIST - EFA - MCC150059 for SAFETY C LOGISTICS INC." at bounding box center [335, 144] width 629 height 25
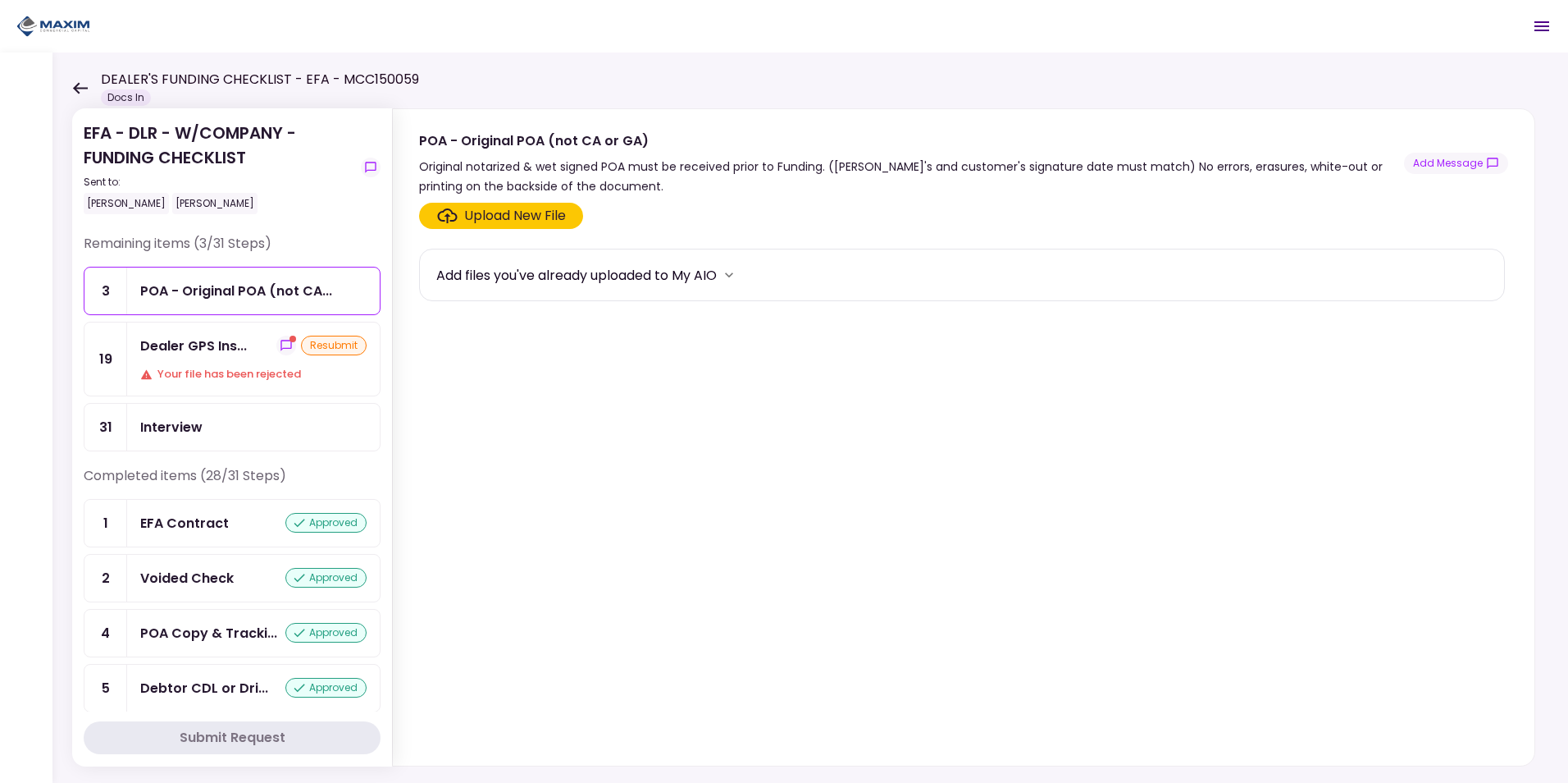
click at [161, 350] on div "Dealer GPS Ins..." at bounding box center [193, 345] width 107 height 20
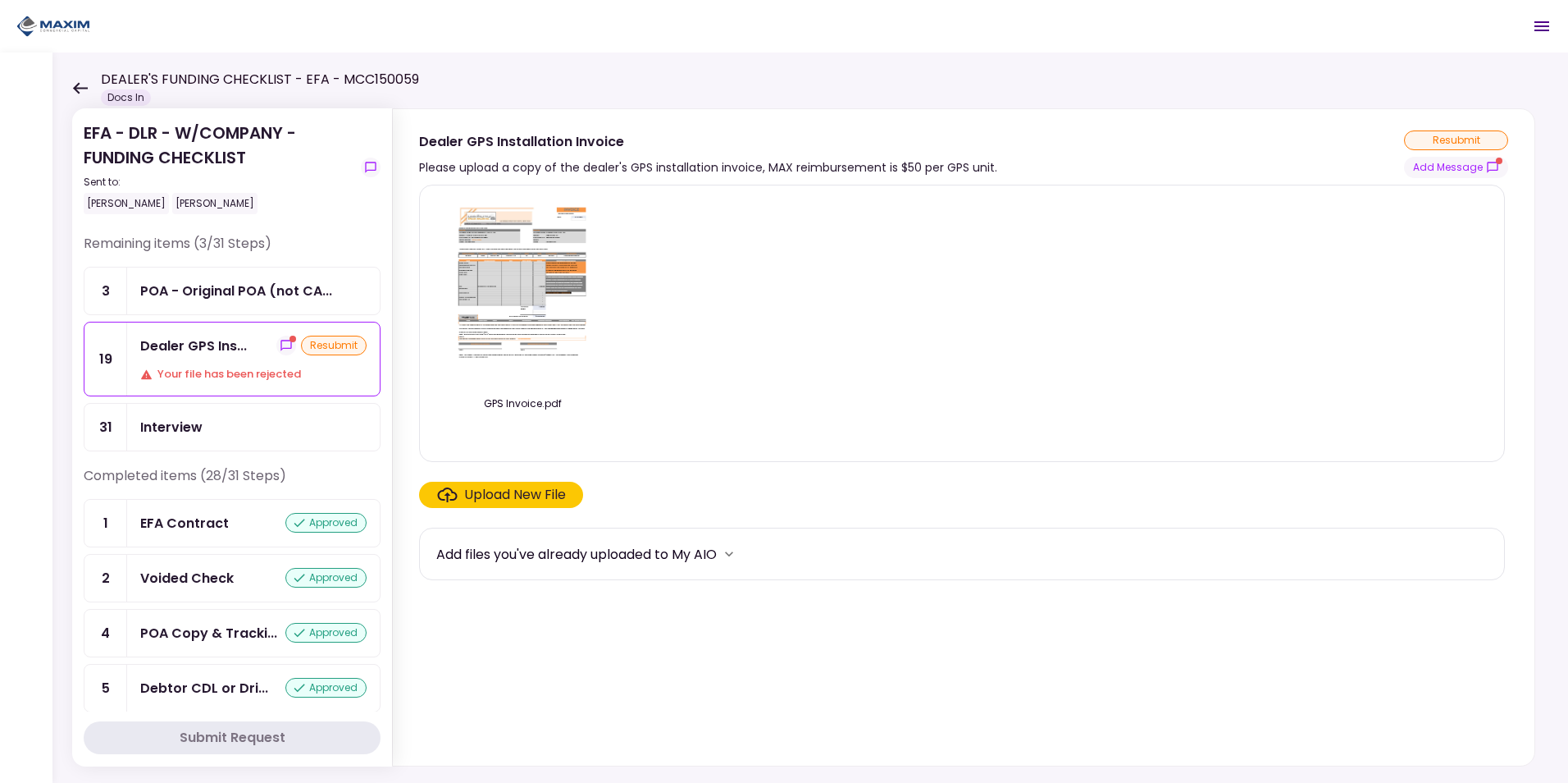
click at [520, 496] on div "Upload New File" at bounding box center [515, 494] width 101 height 19
click at [0, 0] on input "Upload New File" at bounding box center [0, 0] width 0 height 0
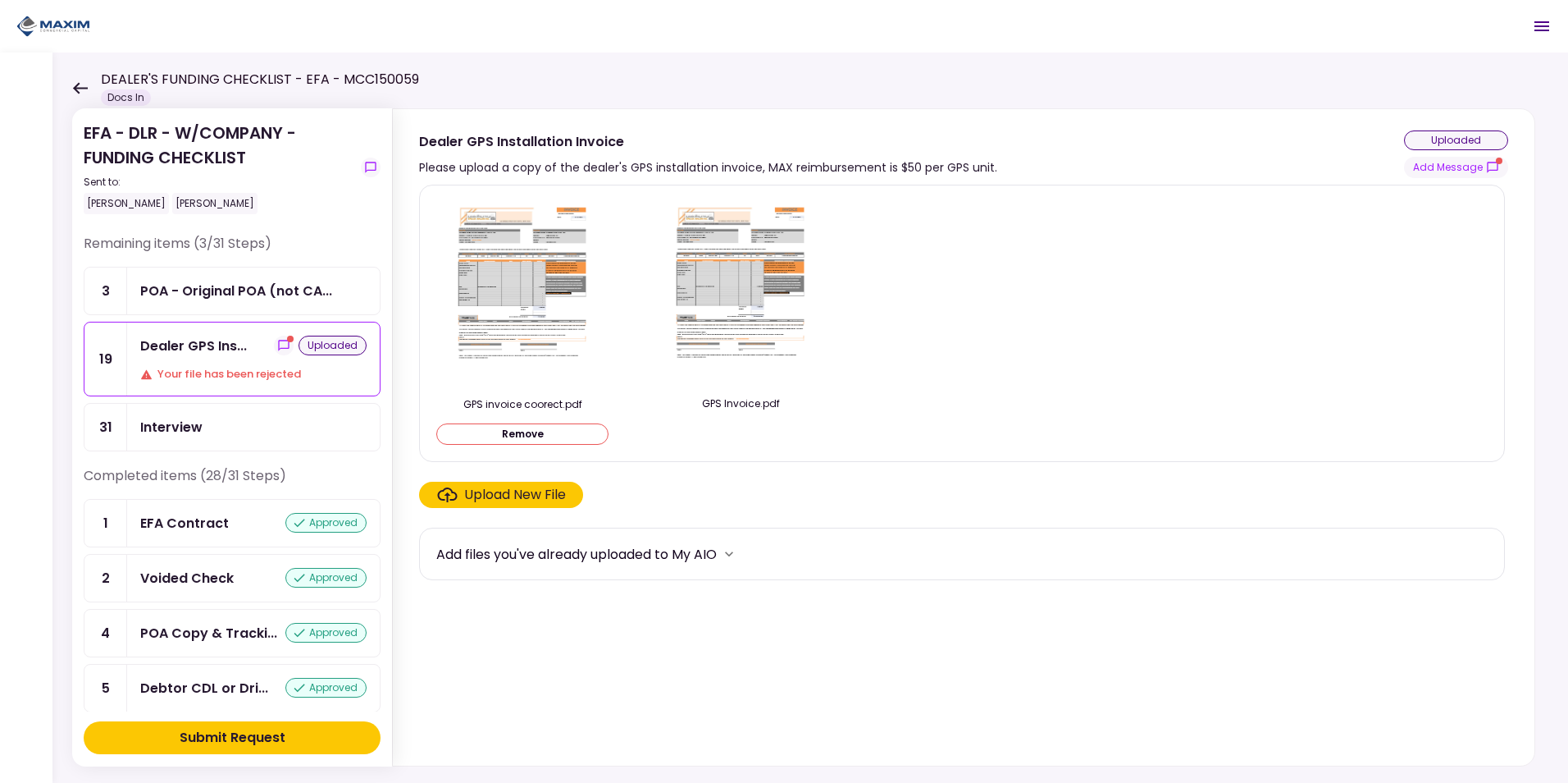
click at [250, 747] on div "Submit Request" at bounding box center [232, 737] width 106 height 19
